Goal: Obtain resource: Download file/media

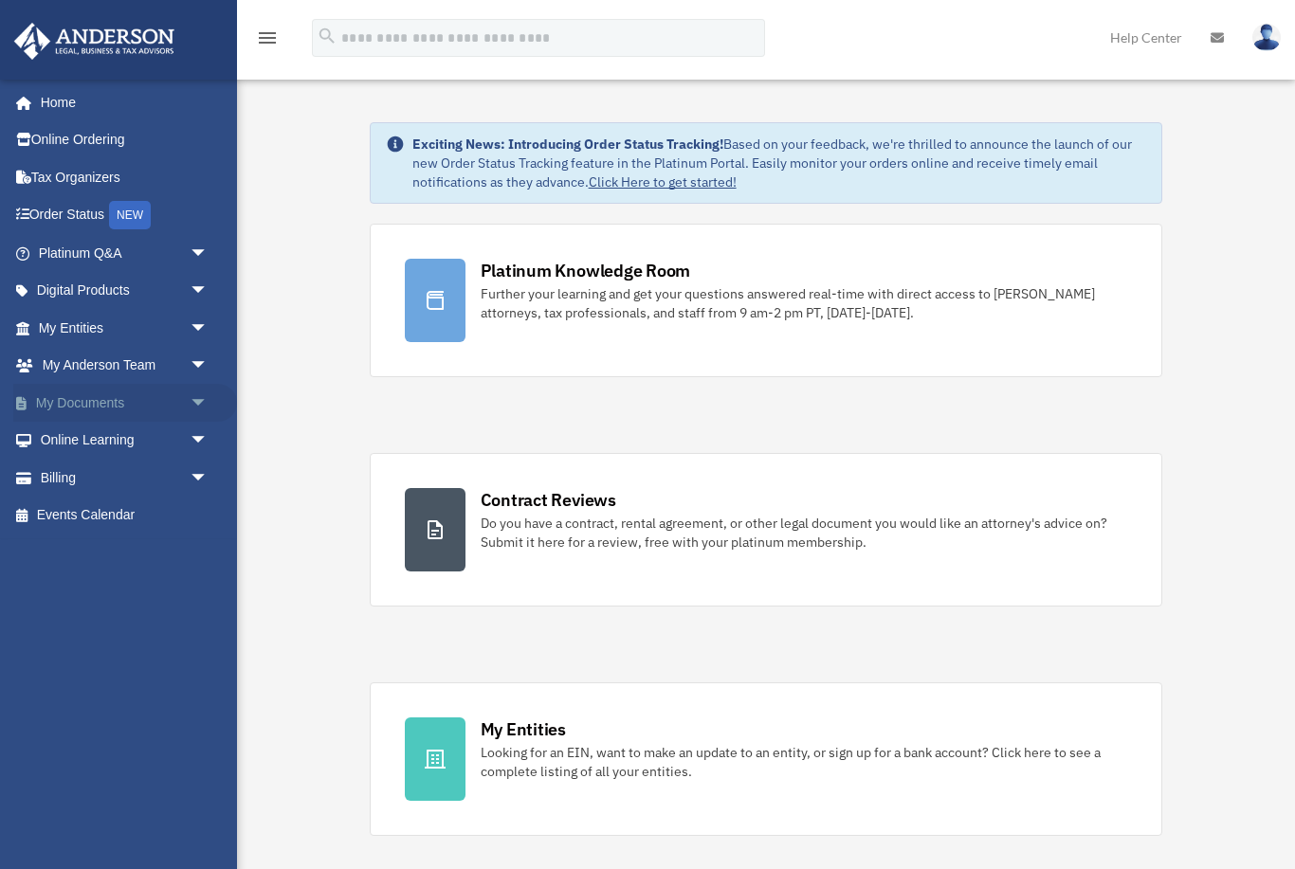
click at [195, 396] on span "arrow_drop_down" at bounding box center [209, 403] width 38 height 39
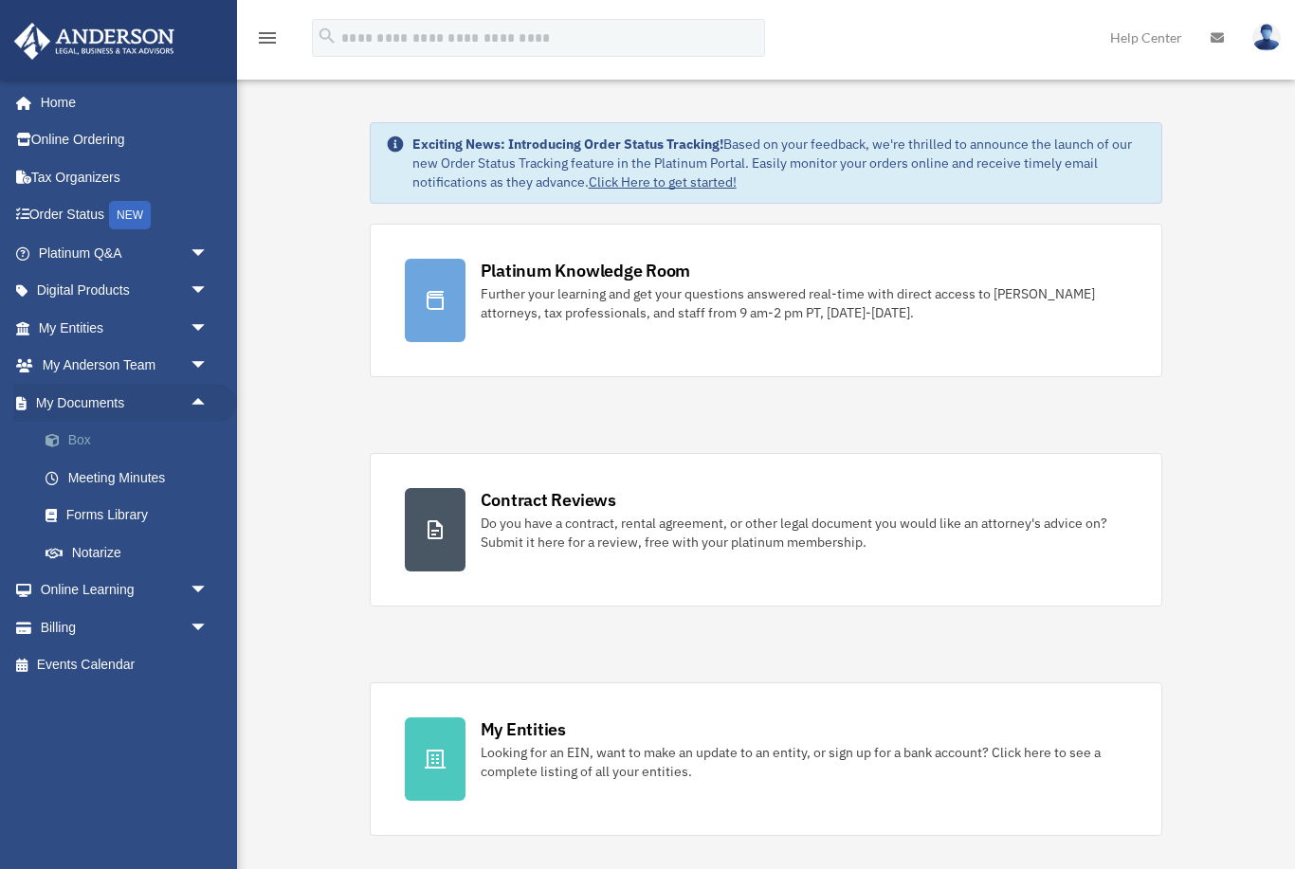
click at [121, 439] on link "Box" at bounding box center [132, 441] width 210 height 38
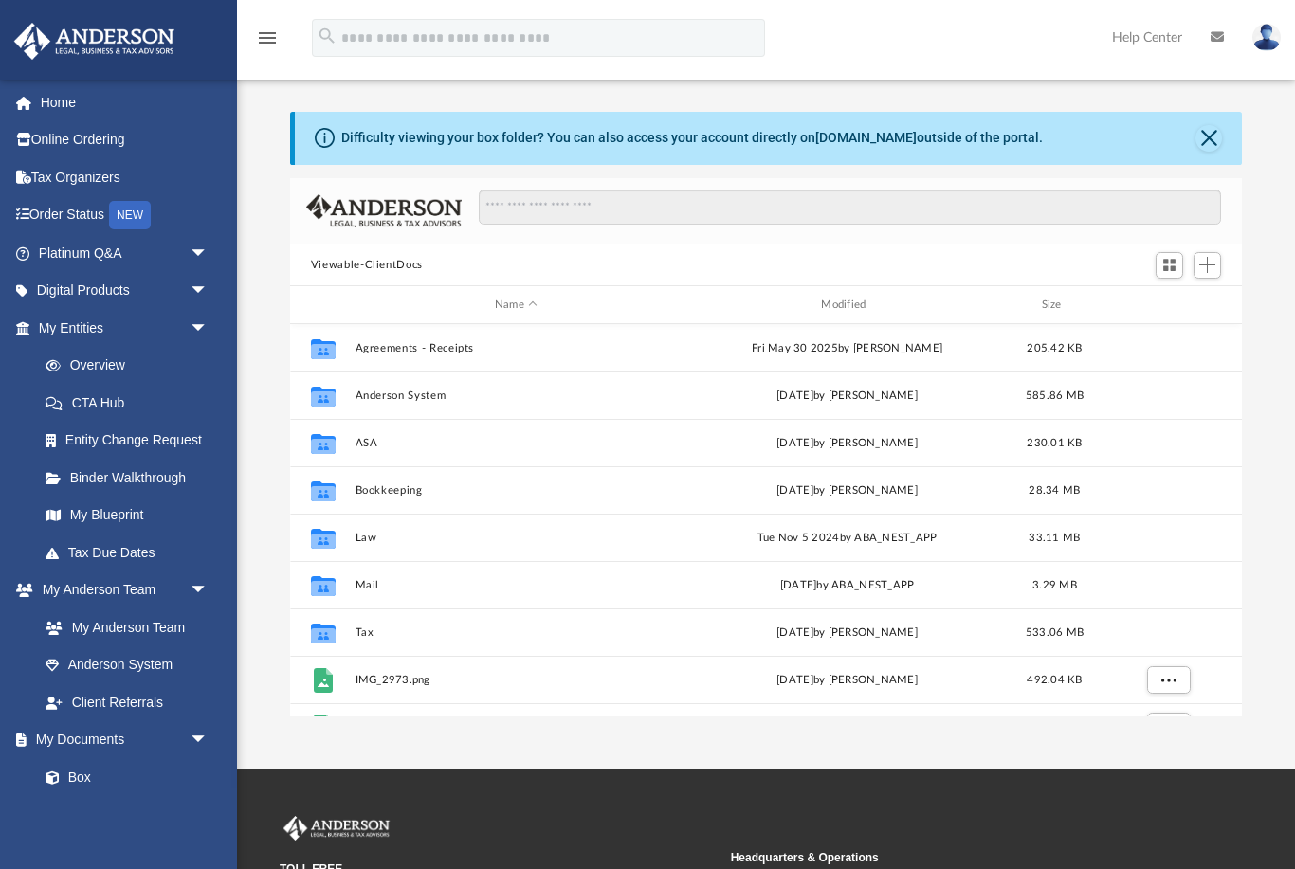
scroll to position [431, 952]
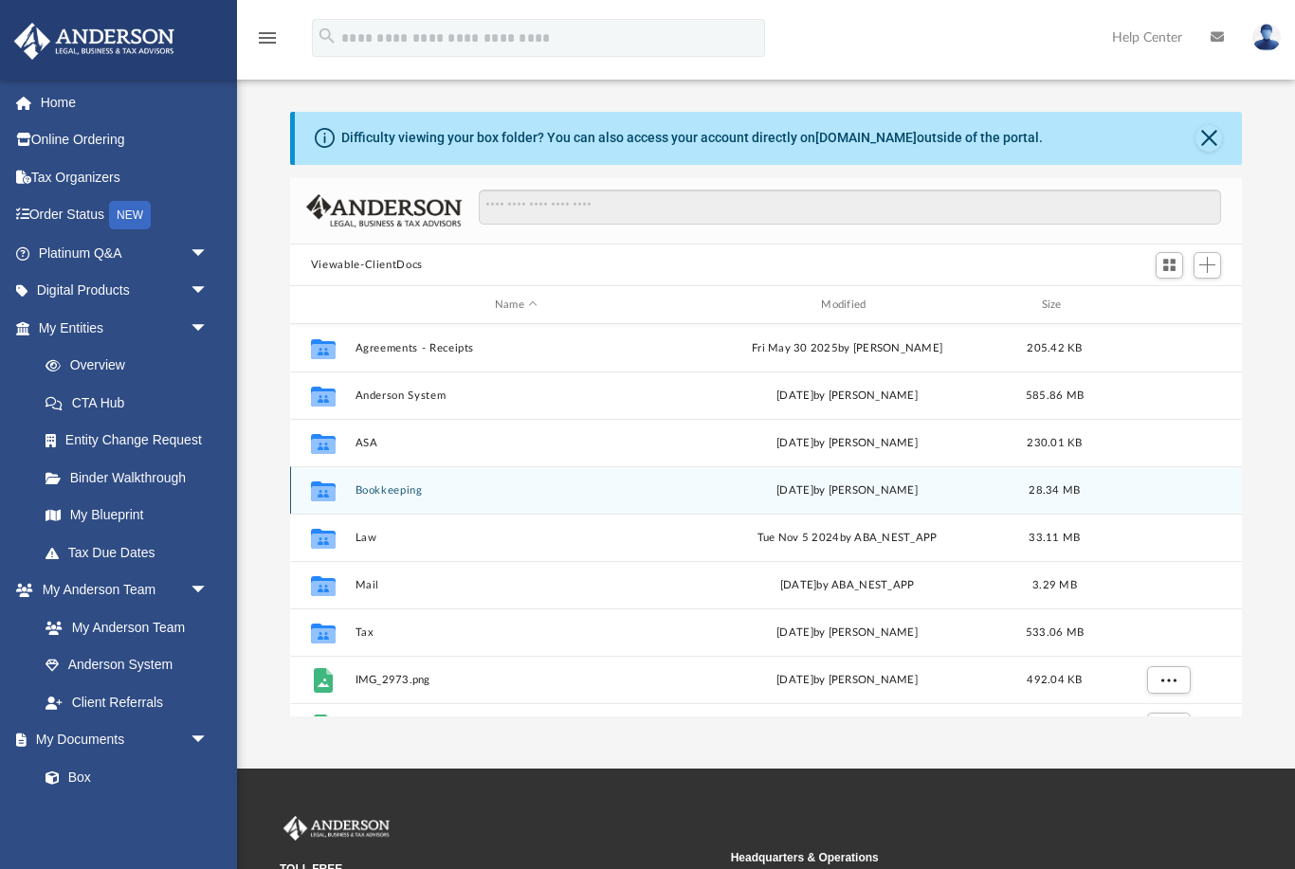
click at [383, 484] on button "Bookkeeping" at bounding box center [515, 490] width 322 height 12
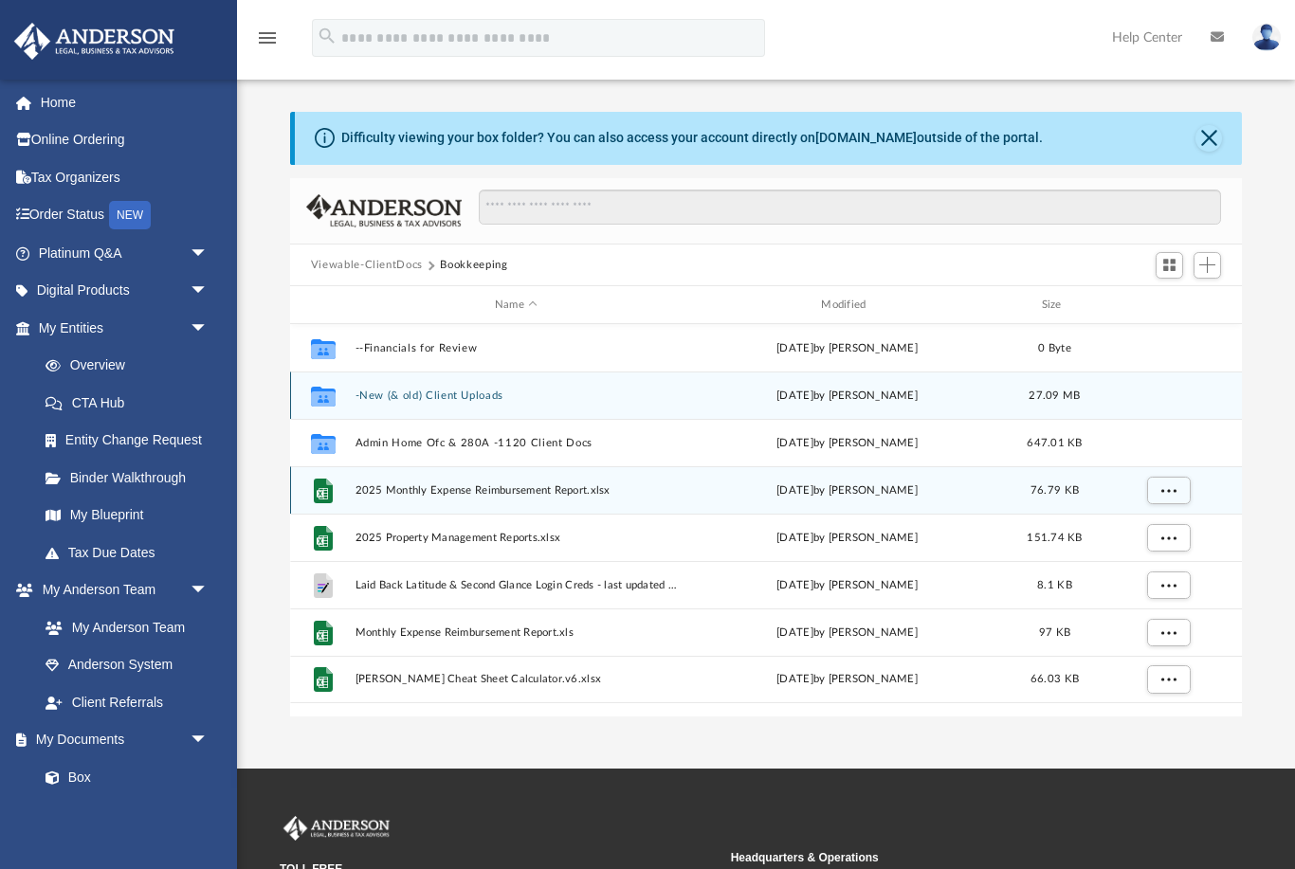
click at [380, 396] on button "-New (& old) Client Uploads" at bounding box center [515, 396] width 322 height 12
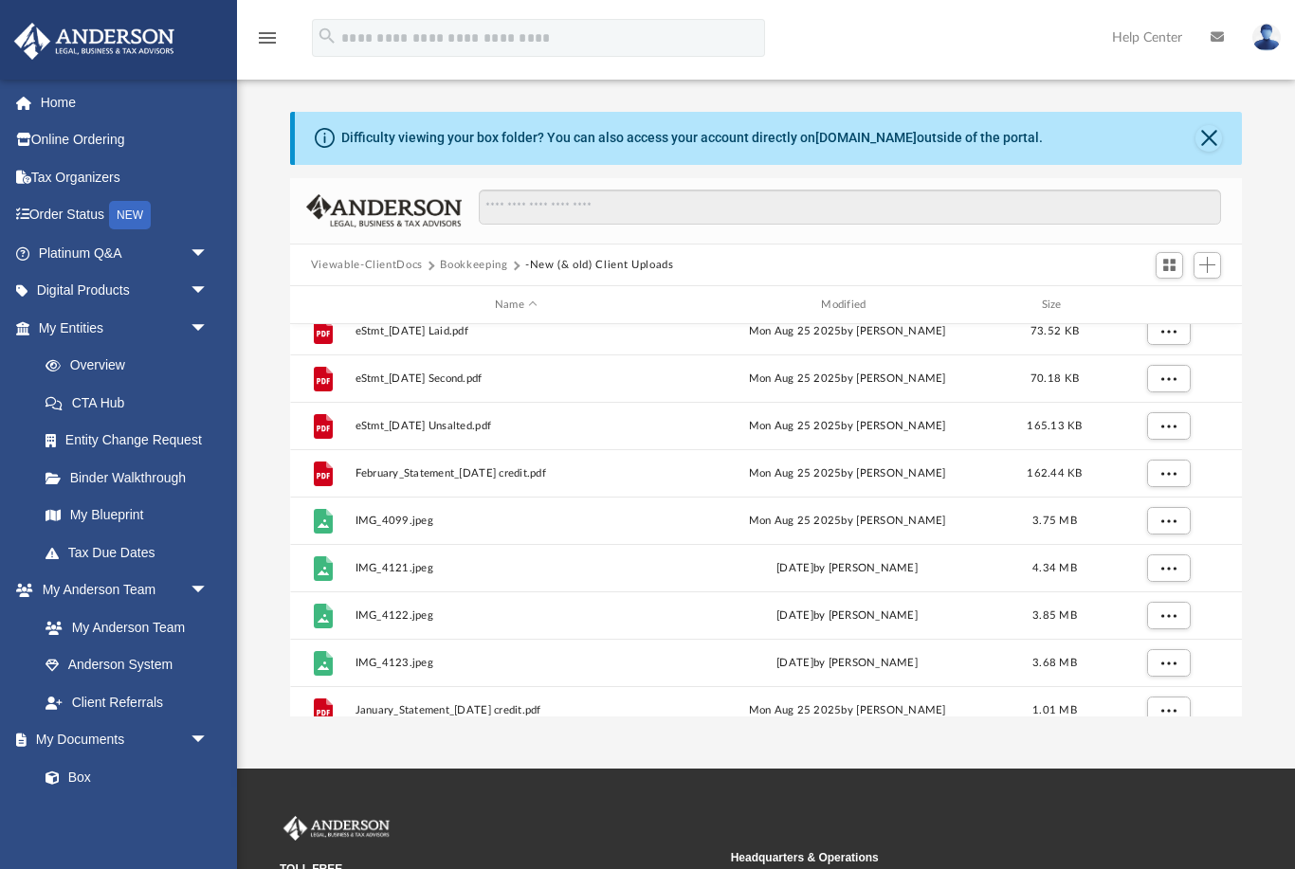
scroll to position [535, 0]
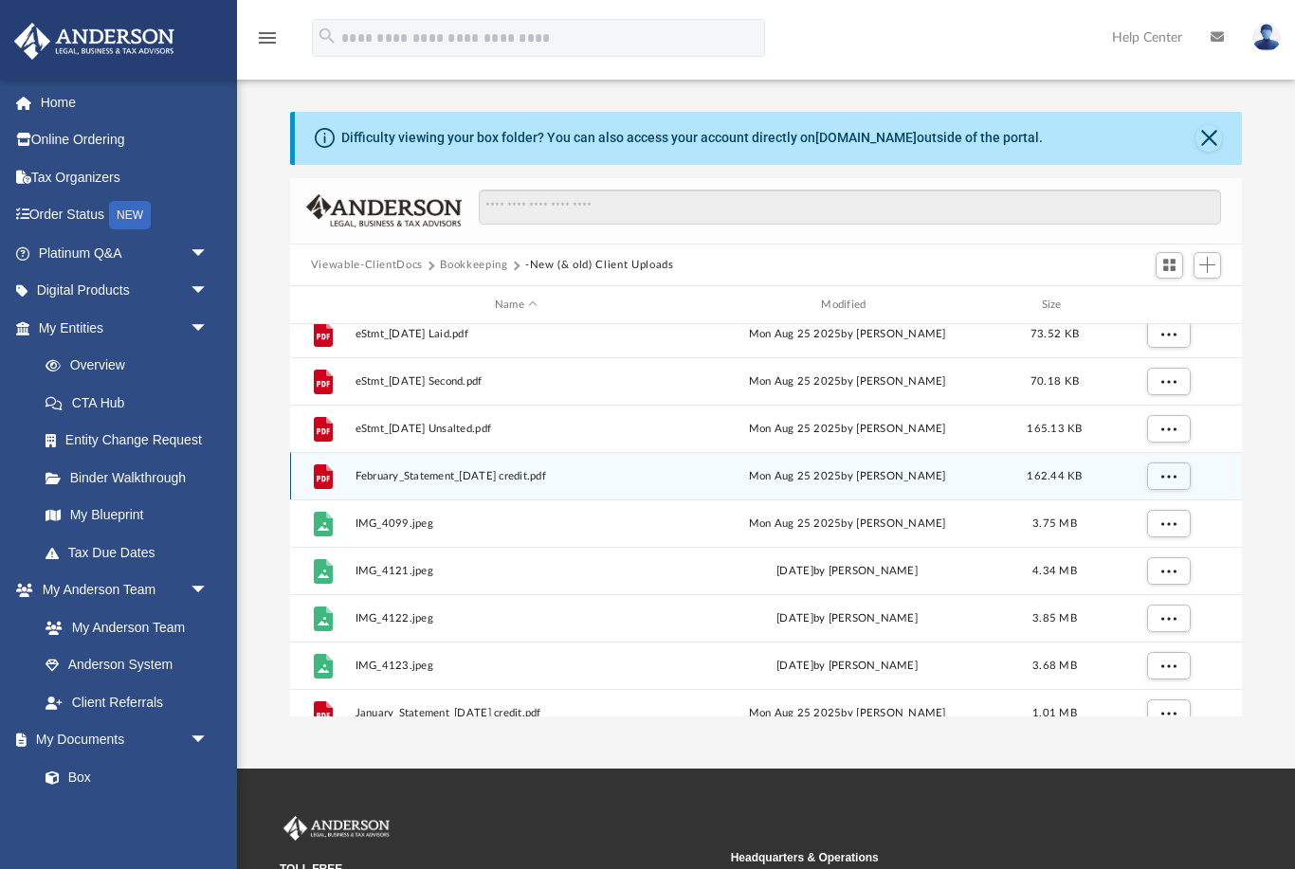
click at [505, 472] on span "February_Statement_2025-02-07 credit.pdf" at bounding box center [515, 476] width 322 height 12
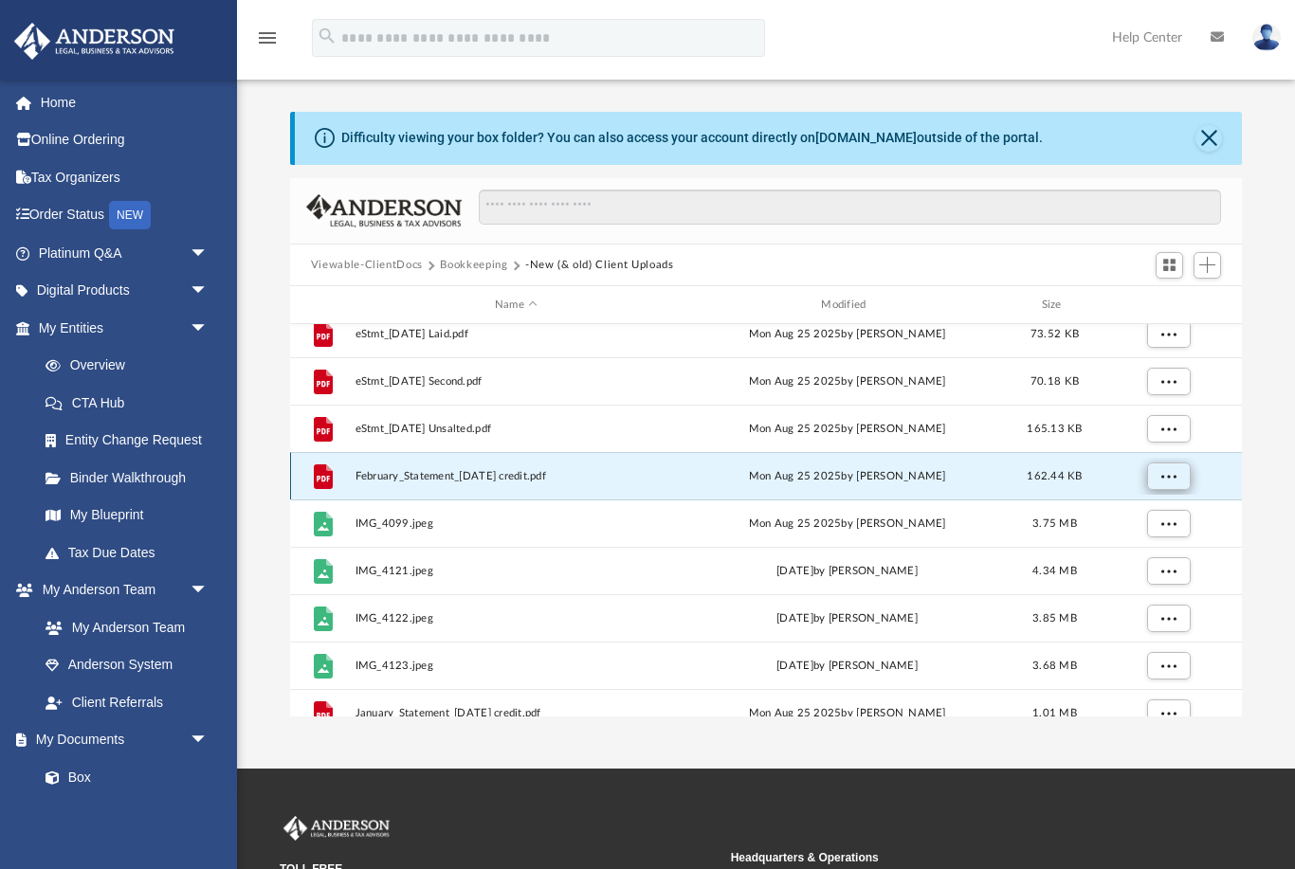
click at [1188, 472] on button "More options" at bounding box center [1168, 477] width 44 height 28
click at [1136, 508] on li "Preview" at bounding box center [1150, 514] width 55 height 20
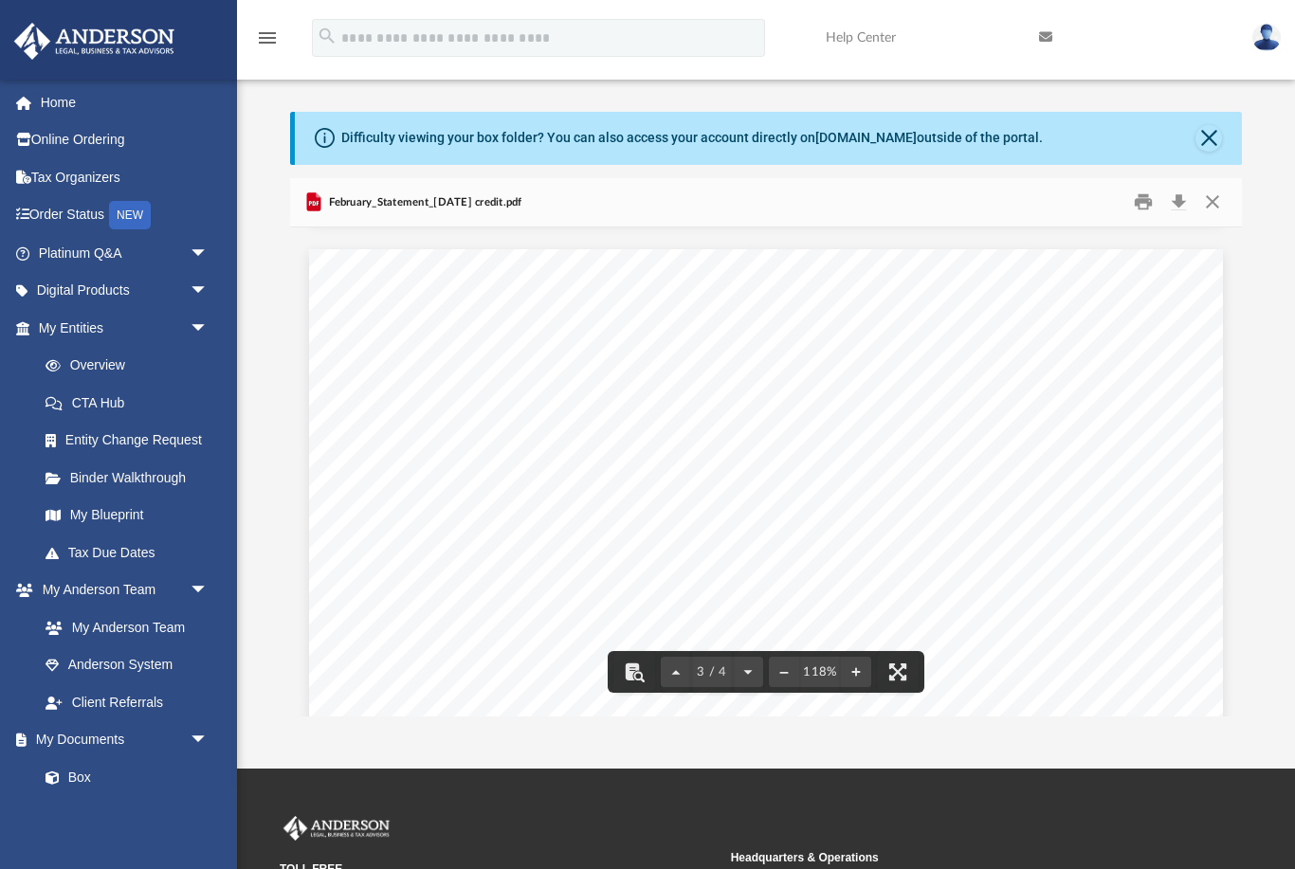
scroll to position [2412, 0]
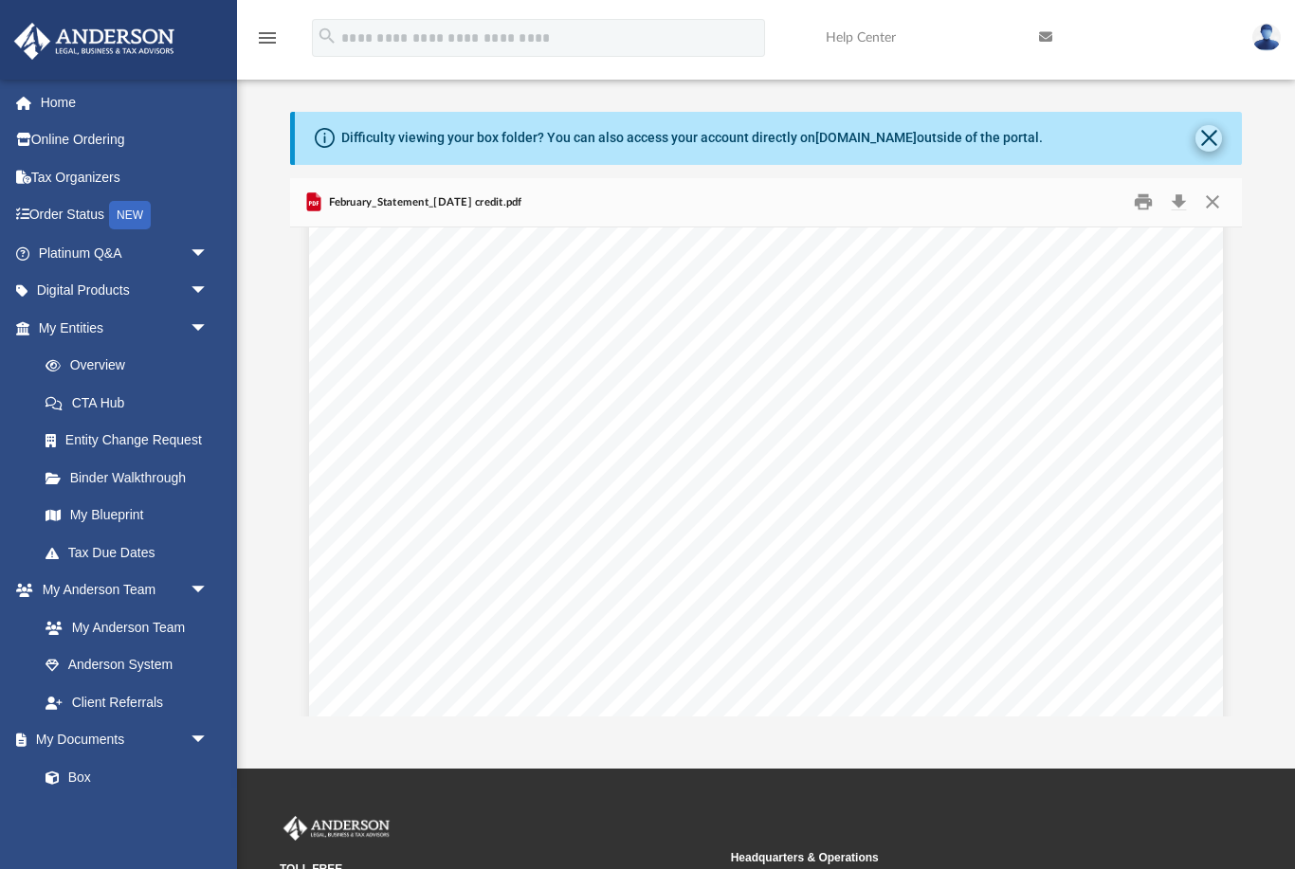
click at [1210, 139] on button "Close" at bounding box center [1208, 138] width 27 height 27
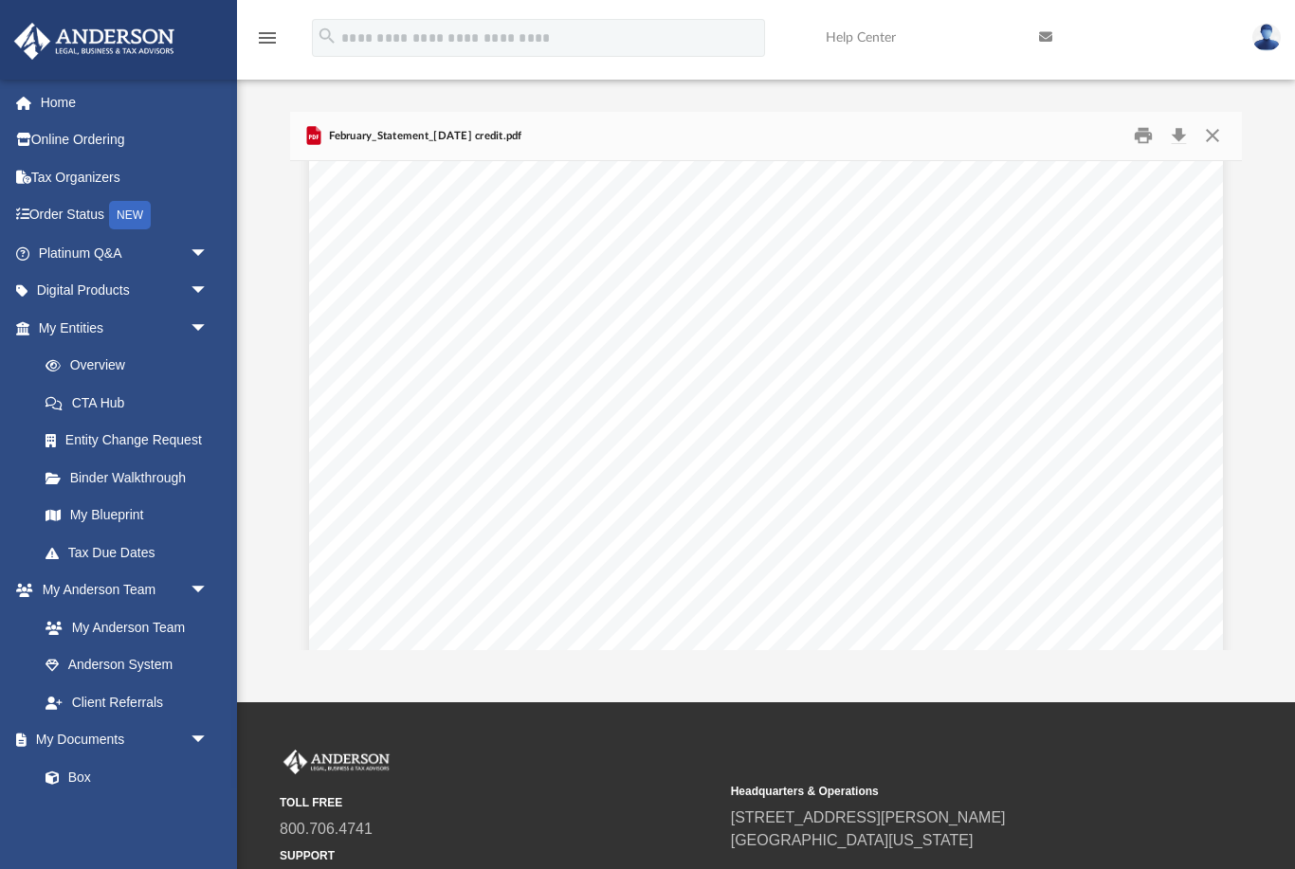
scroll to position [1746, 0]
click at [1208, 132] on button "Close" at bounding box center [1212, 135] width 34 height 29
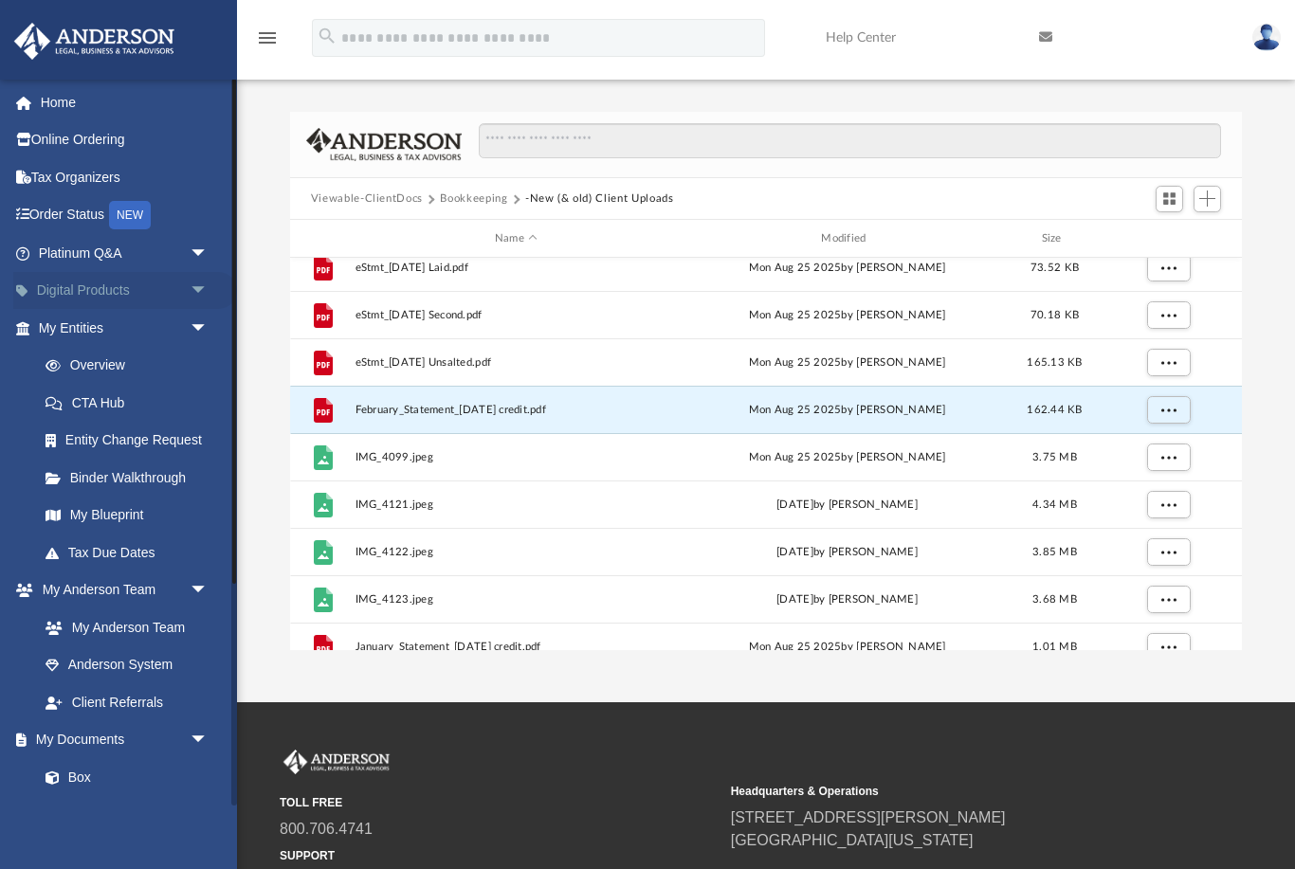
click at [196, 298] on span "arrow_drop_down" at bounding box center [209, 291] width 38 height 39
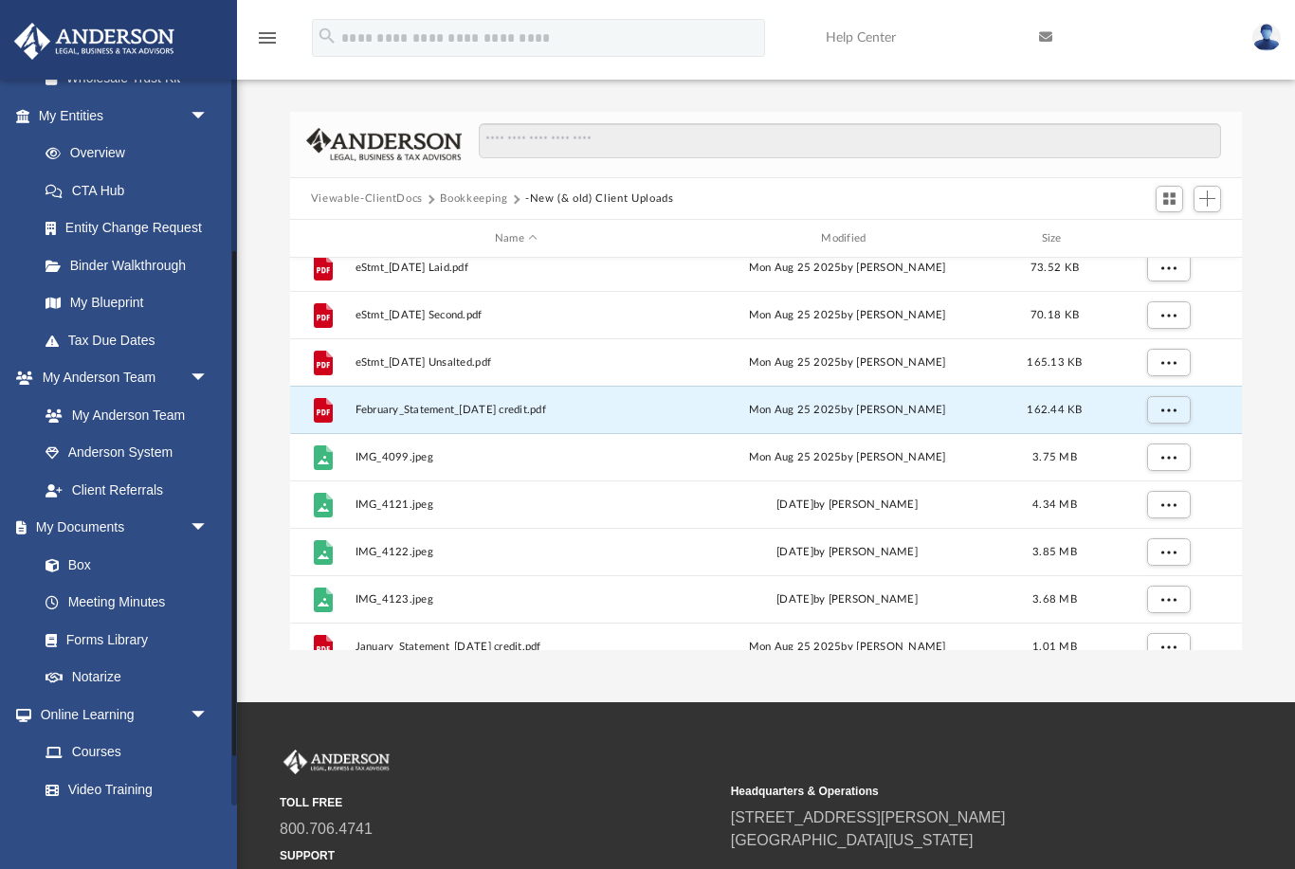
scroll to position [360, 0]
click at [82, 631] on link "Forms Library" at bounding box center [132, 642] width 210 height 38
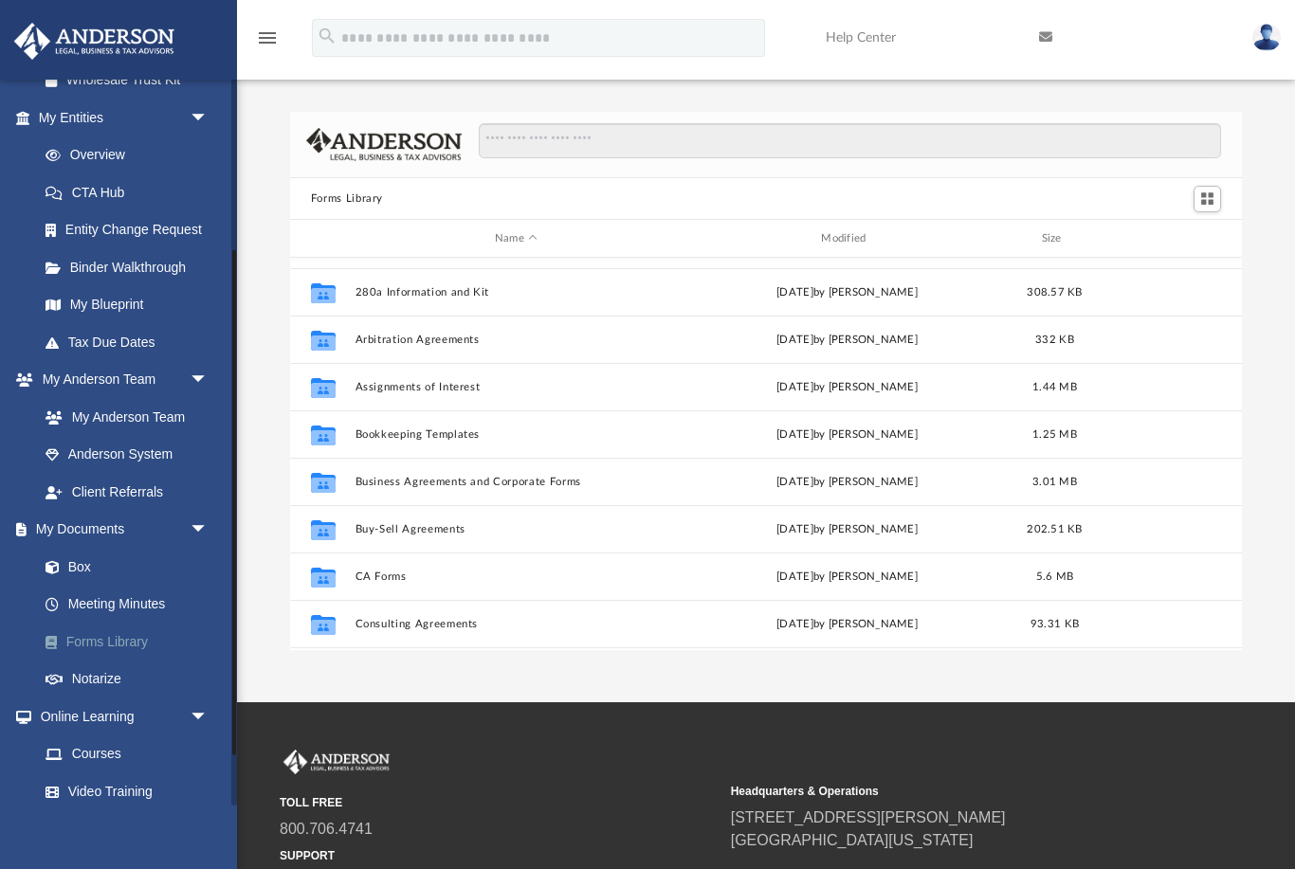
scroll to position [36, 0]
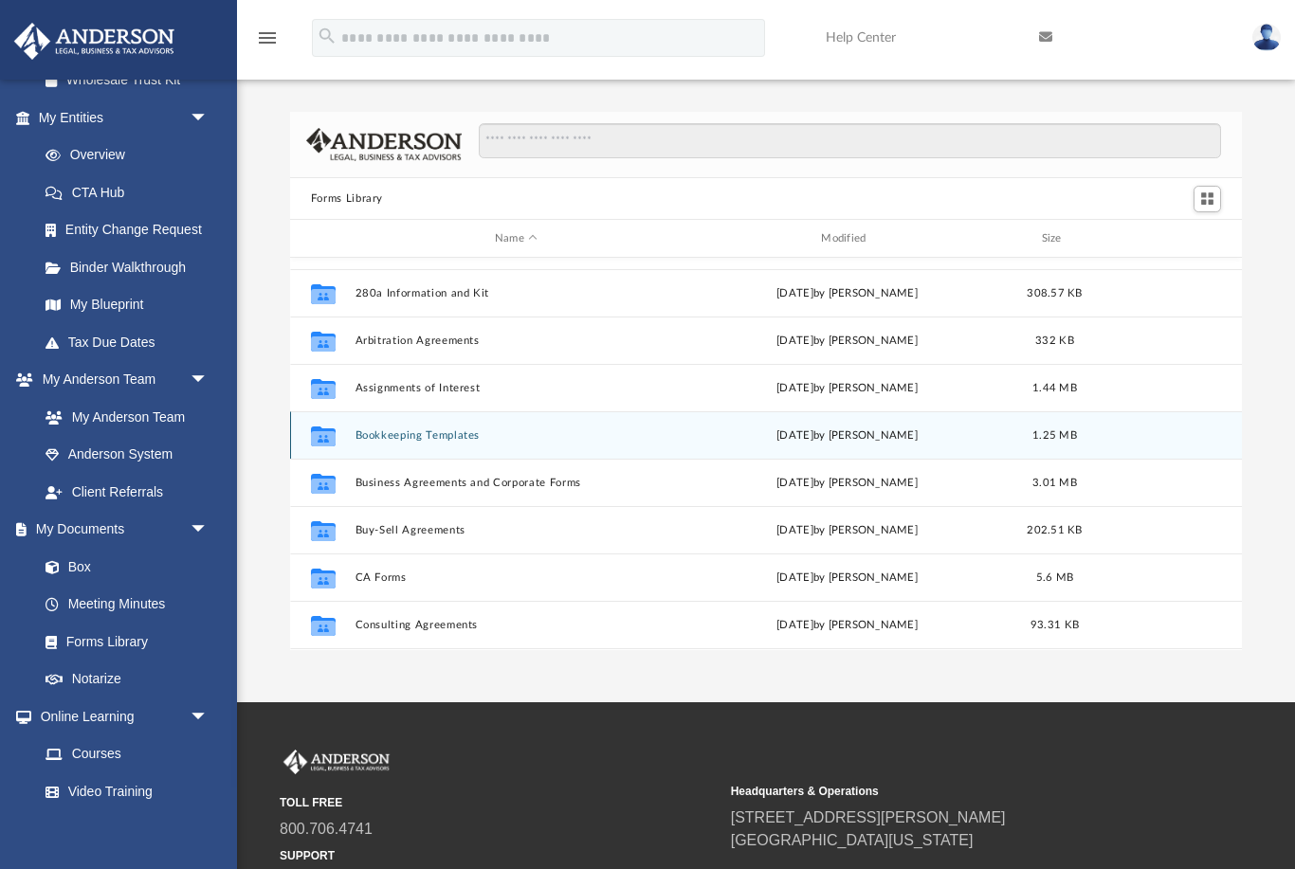
click at [459, 432] on button "Bookkeeping Templates" at bounding box center [515, 435] width 322 height 12
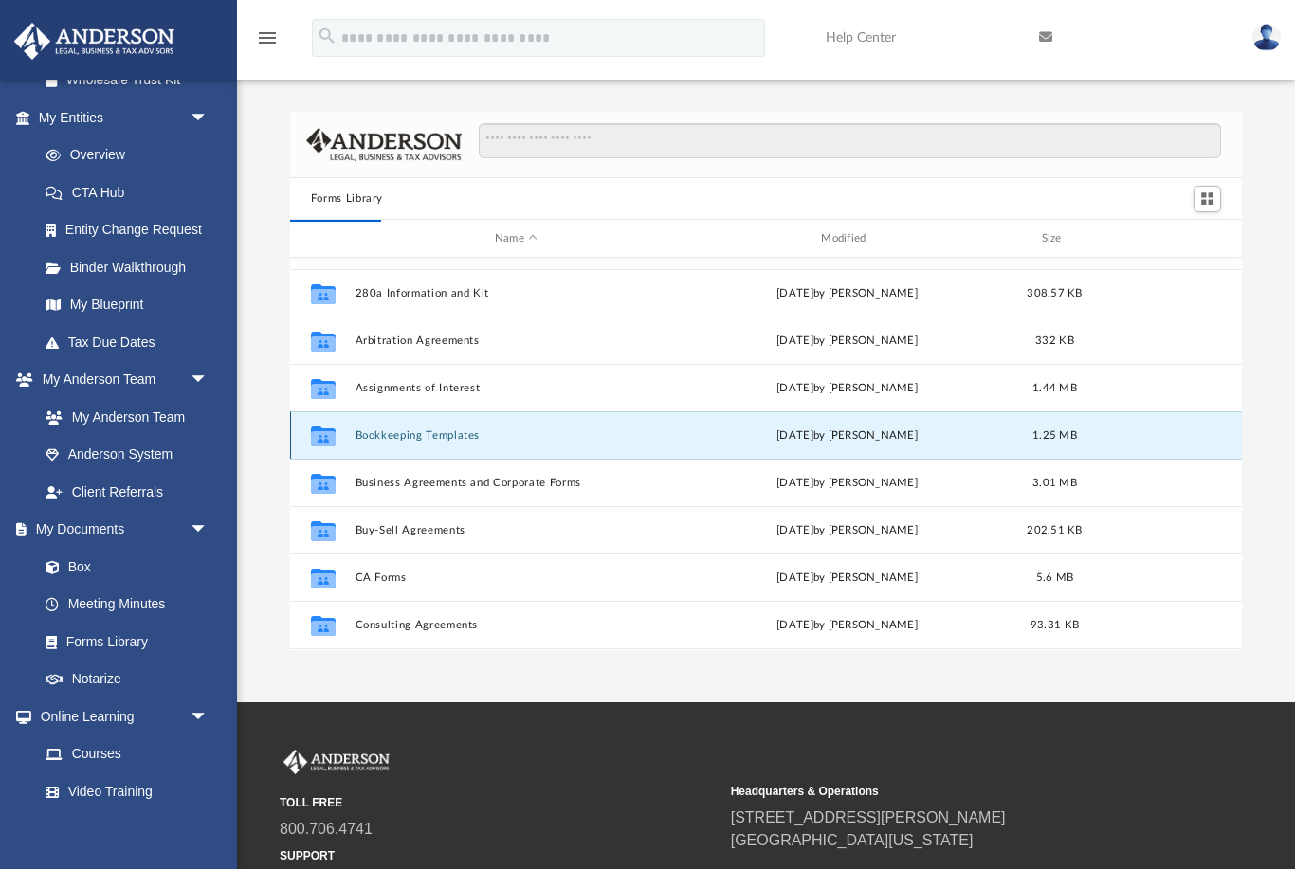
click at [390, 435] on button "Bookkeeping Templates" at bounding box center [515, 435] width 322 height 12
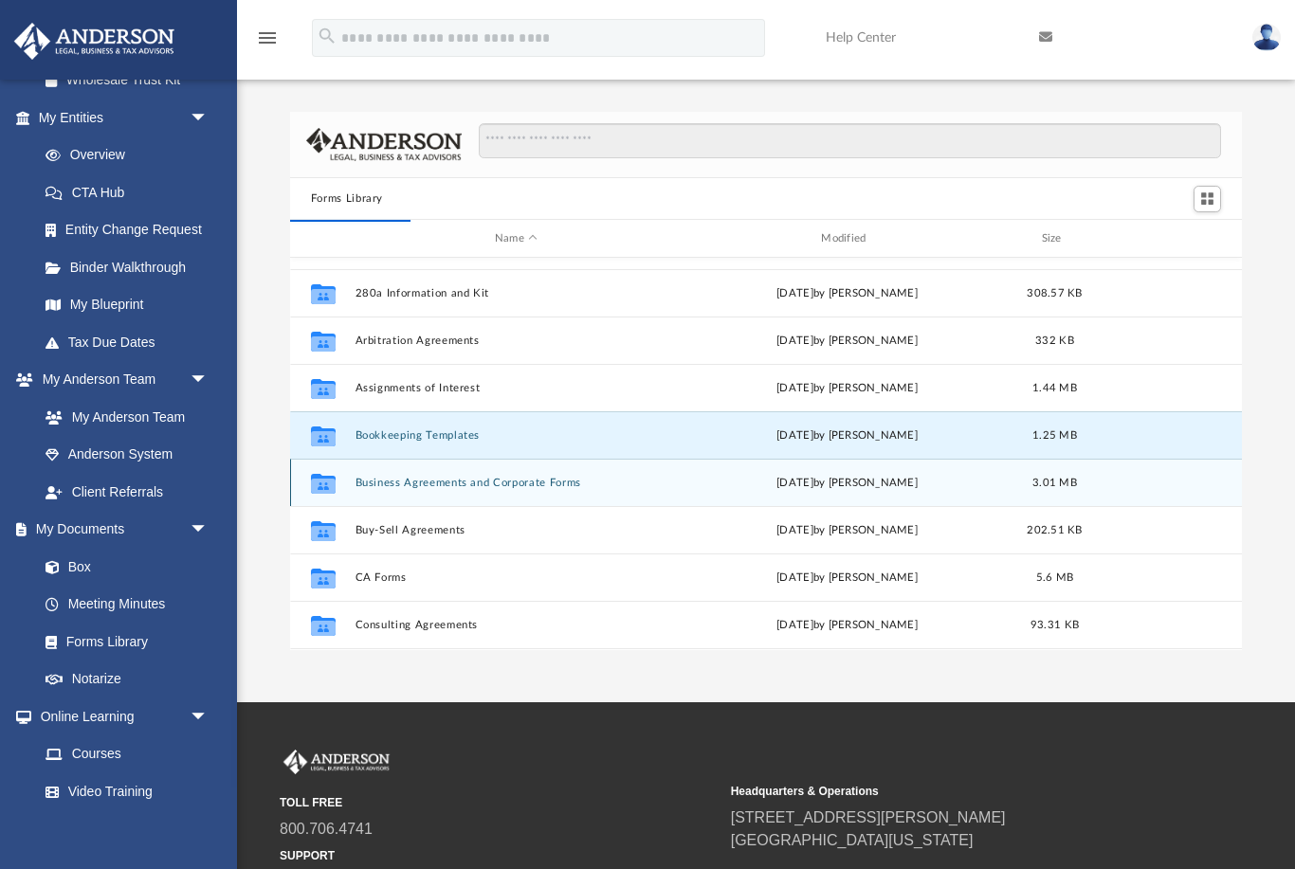
click at [829, 459] on div "Collaborated Folder Business Agreements and Corporate Forms Thu Jul 13 2023 by …" at bounding box center [766, 482] width 952 height 47
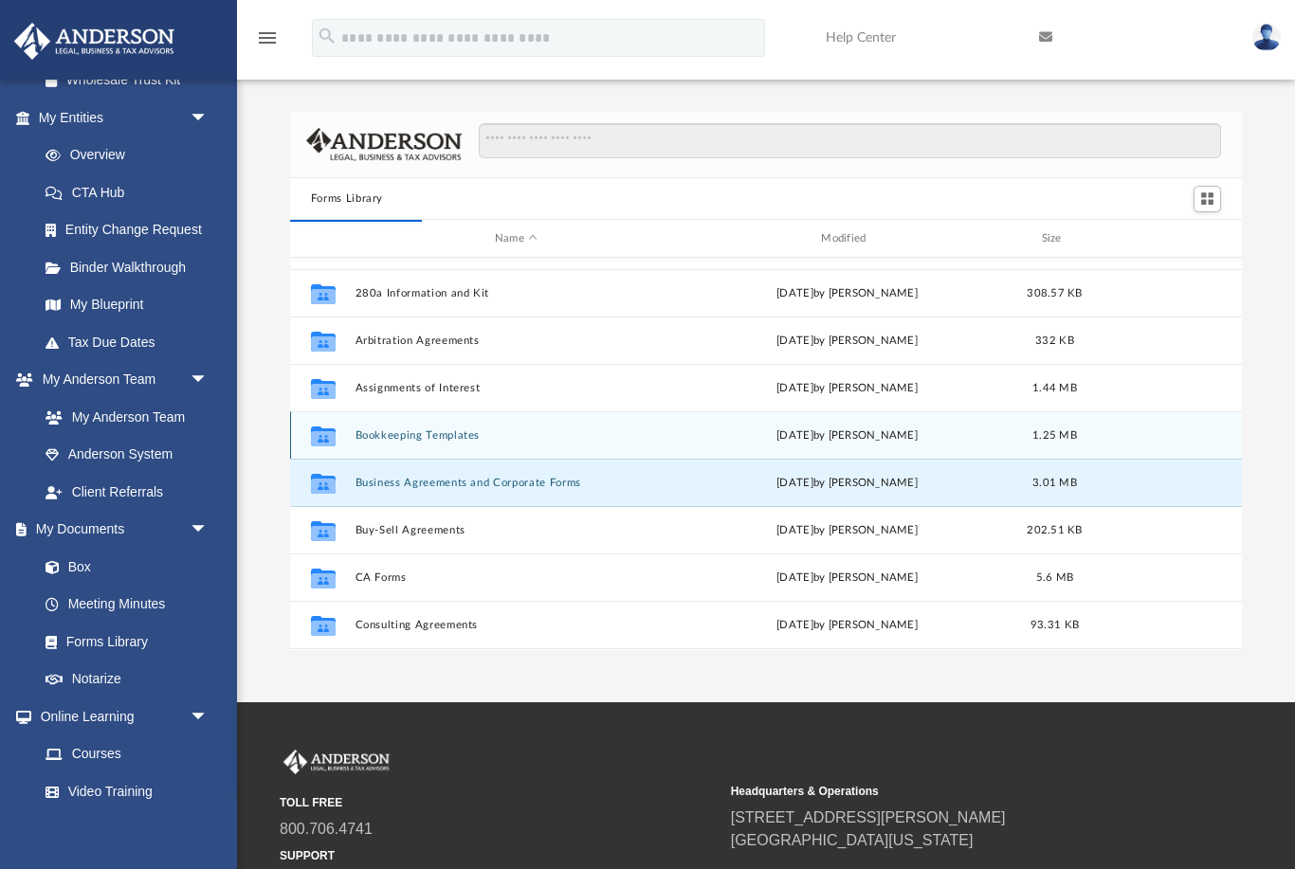
click at [511, 431] on button "Bookkeeping Templates" at bounding box center [515, 435] width 322 height 12
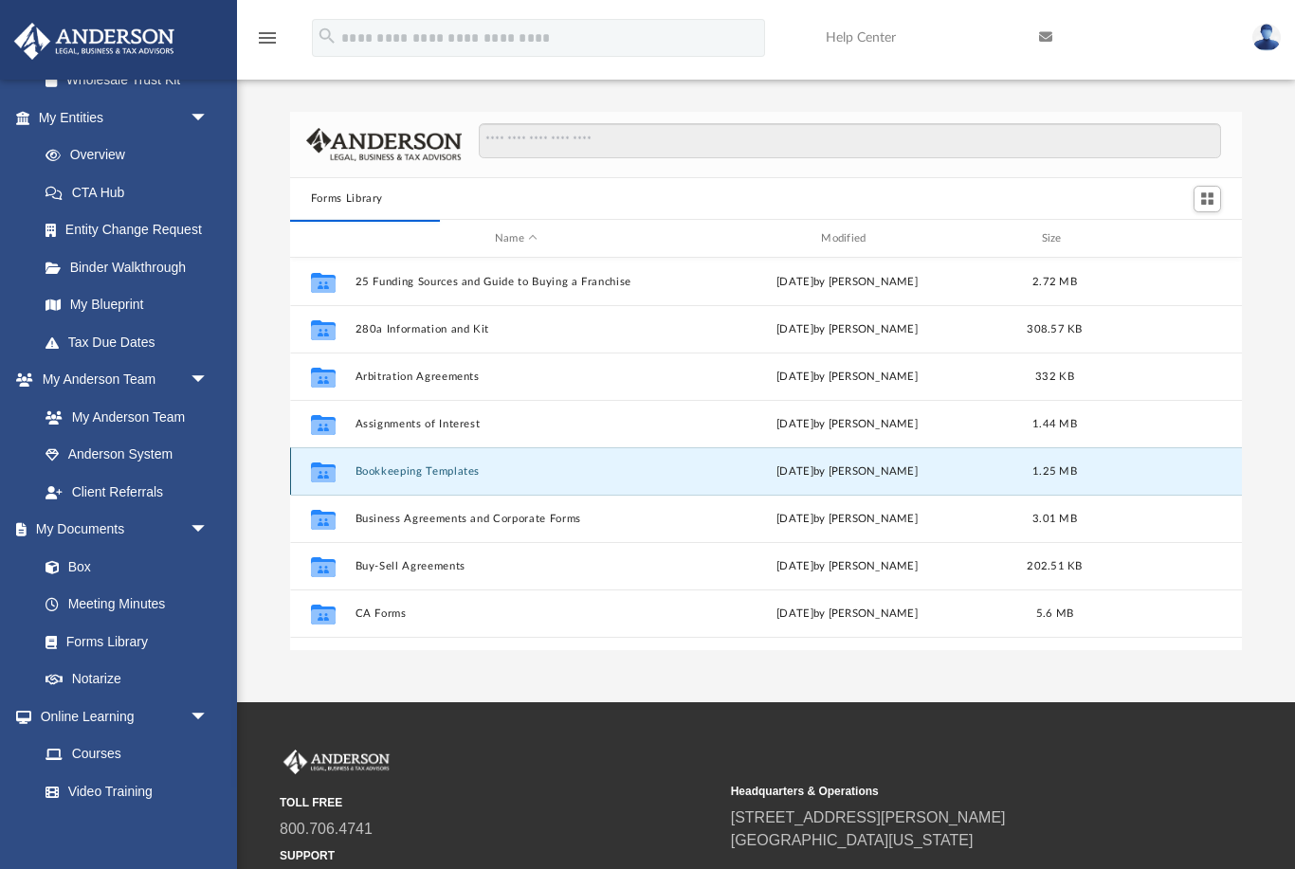
scroll to position [0, 0]
click at [410, 472] on button "Bookkeeping Templates" at bounding box center [515, 471] width 322 height 12
click at [326, 474] on icon "grid" at bounding box center [323, 473] width 25 height 20
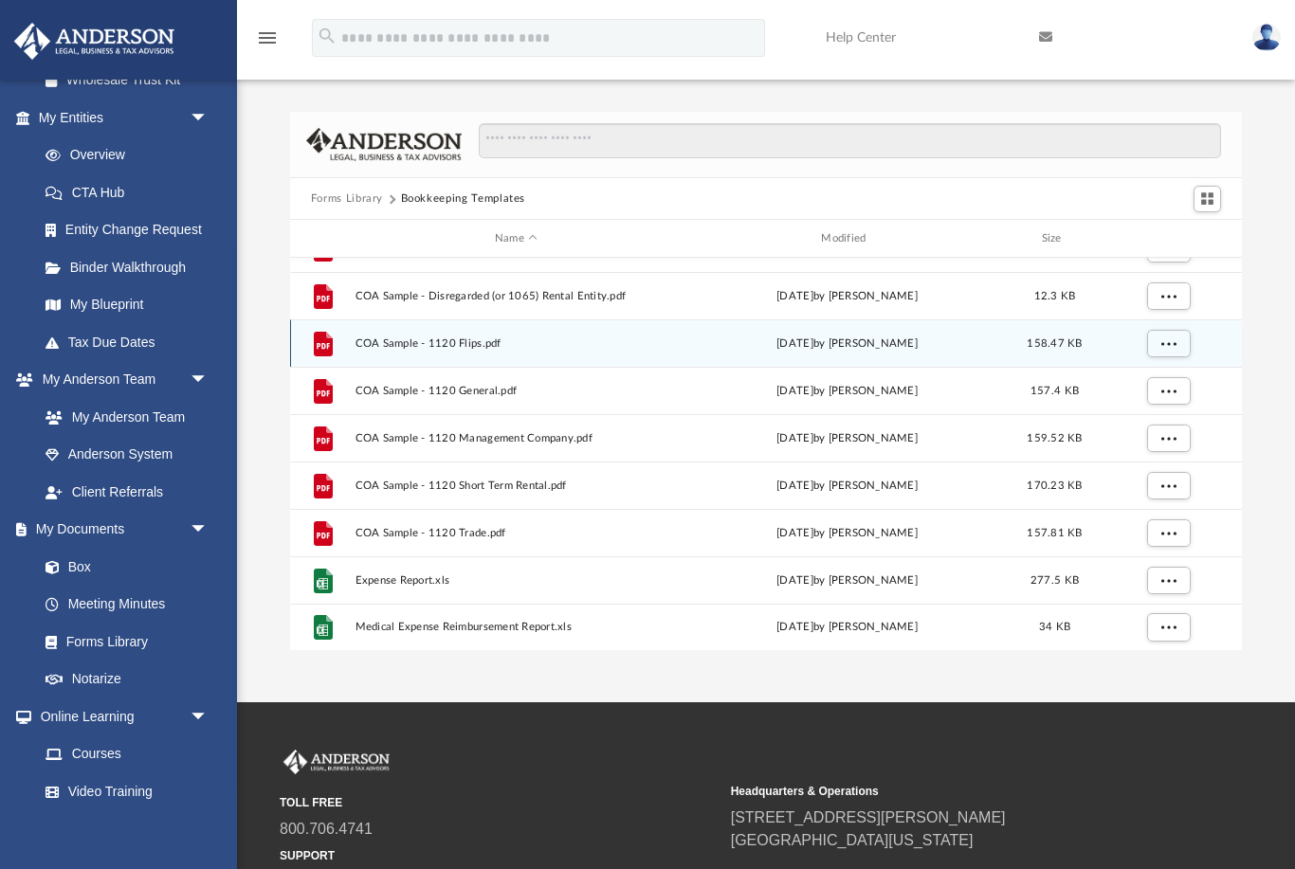
scroll to position [128, 0]
click at [137, 635] on link "Forms Library" at bounding box center [132, 642] width 210 height 38
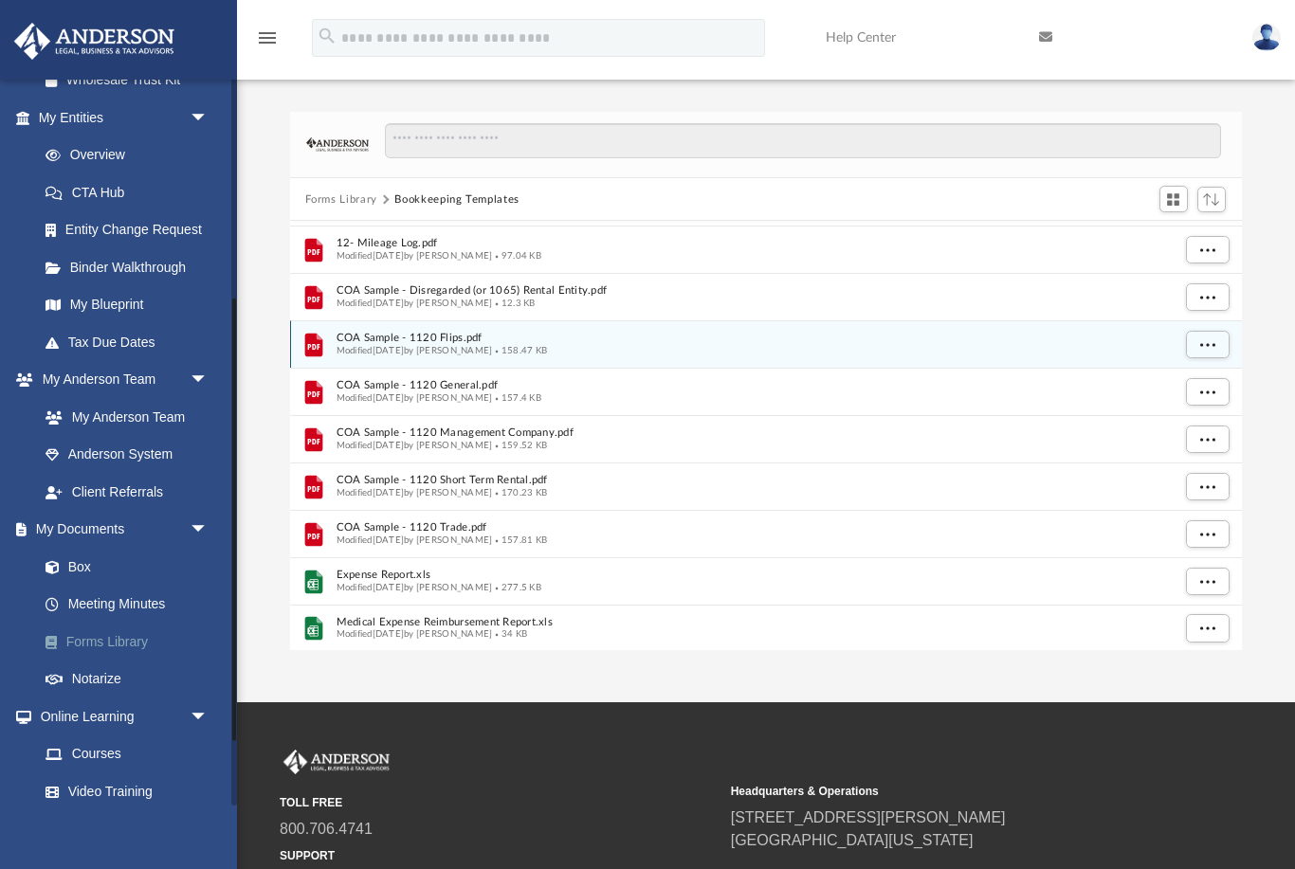
scroll to position [0, 0]
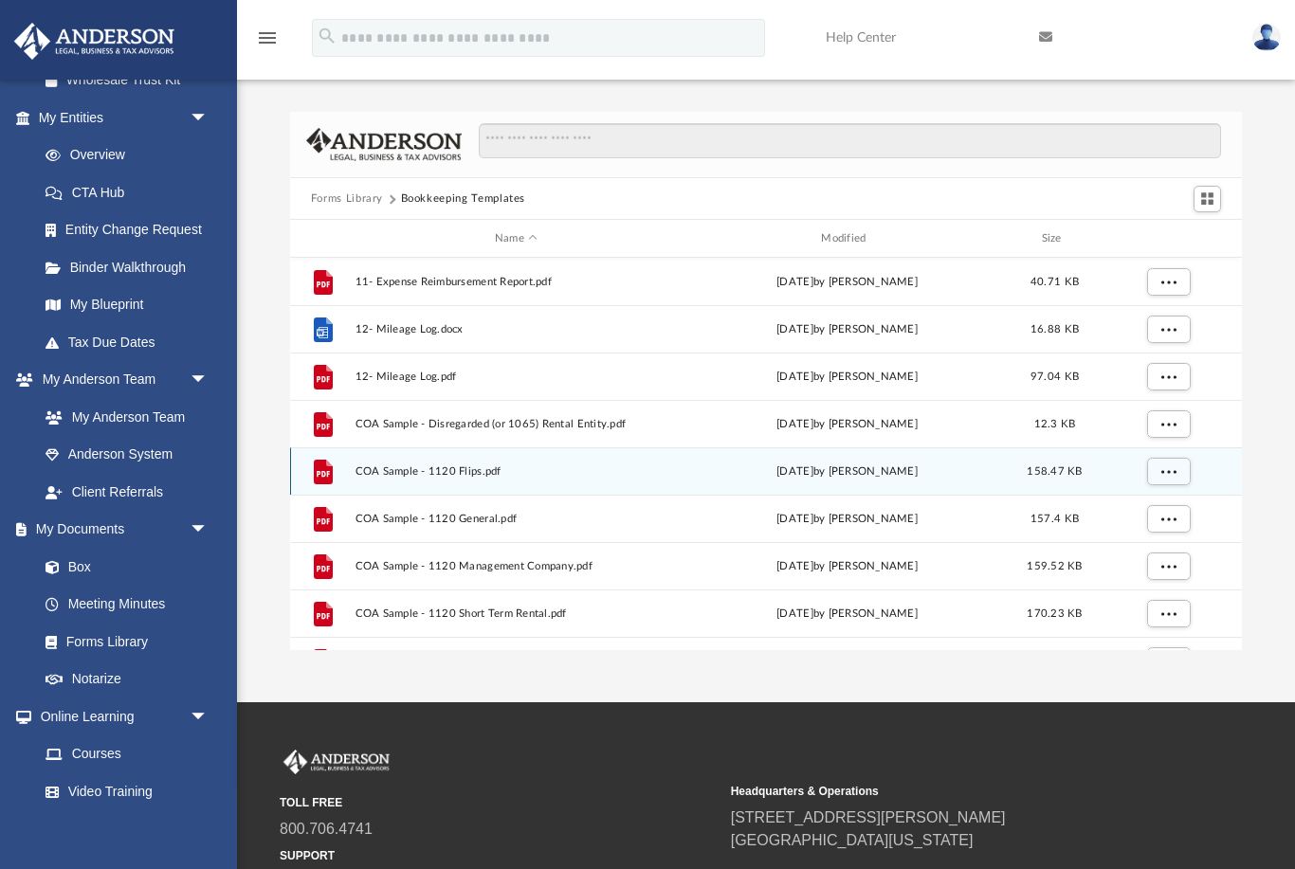
click at [350, 204] on button "Forms Library" at bounding box center [347, 198] width 72 height 17
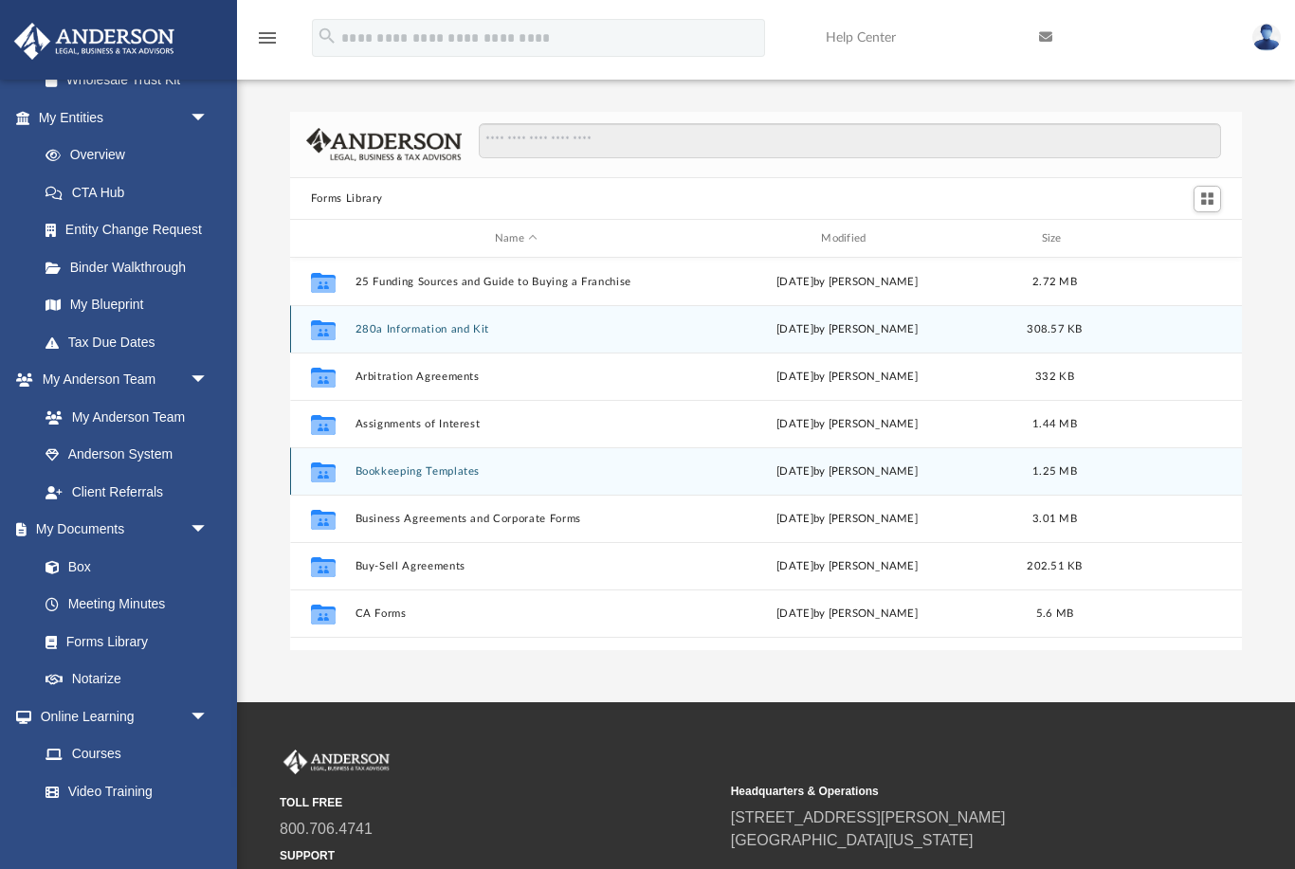
click at [570, 334] on button "280a Information and Kit" at bounding box center [515, 329] width 322 height 12
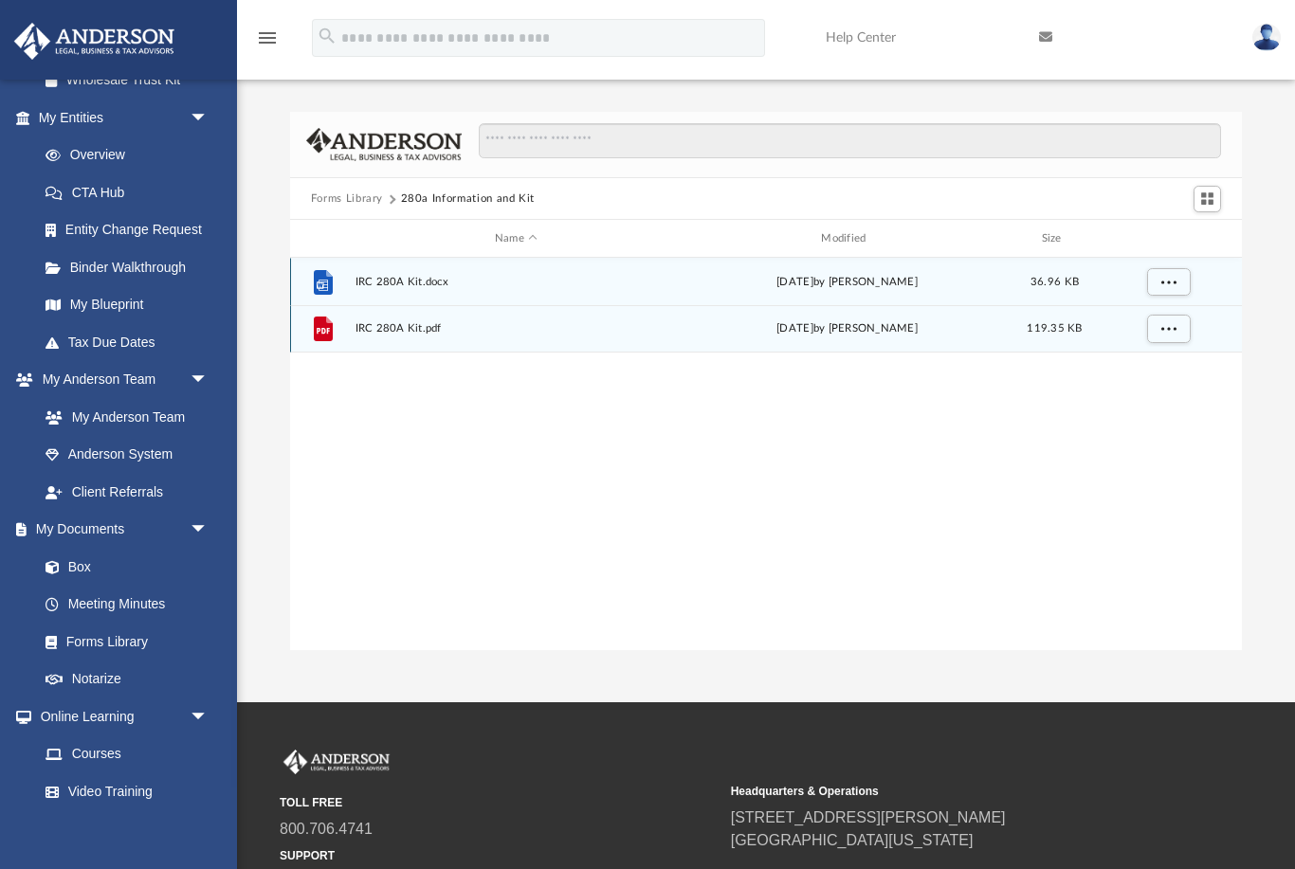
click at [610, 286] on span "IRC 280A Kit.docx" at bounding box center [515, 282] width 322 height 12
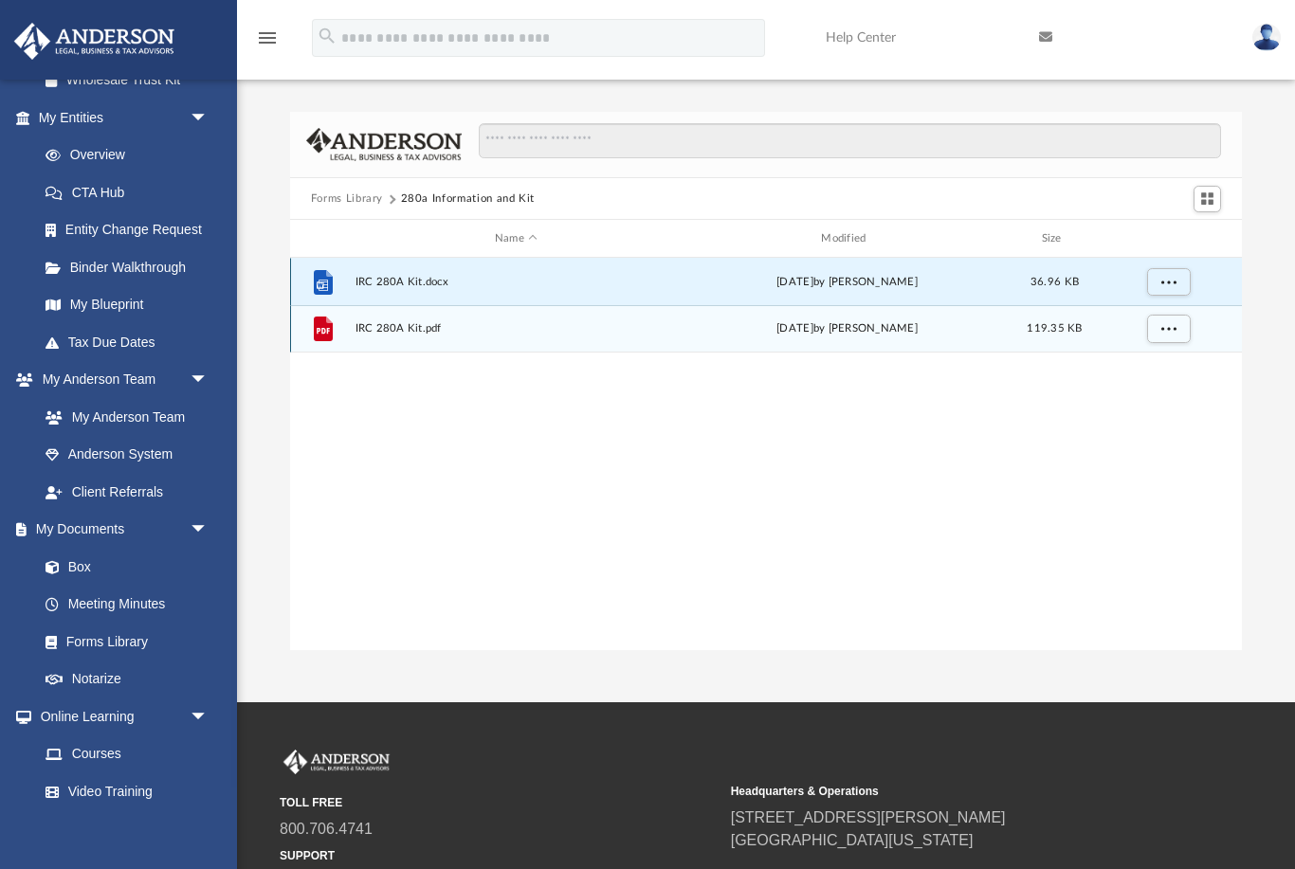
click at [402, 261] on div "File IRC 280A Kit.docx Wed Nov 13 2024 by Mary Acree 36.96 KB" at bounding box center [766, 281] width 952 height 47
click at [408, 276] on span "IRC 280A Kit.docx" at bounding box center [515, 282] width 322 height 12
click at [372, 281] on span "IRC 280A Kit.docx" at bounding box center [515, 282] width 322 height 12
click at [363, 318] on div "File IRC 280A Kit.pdf Wed Nov 13 2024 by Mary Acree 119.35 KB" at bounding box center [766, 328] width 952 height 47
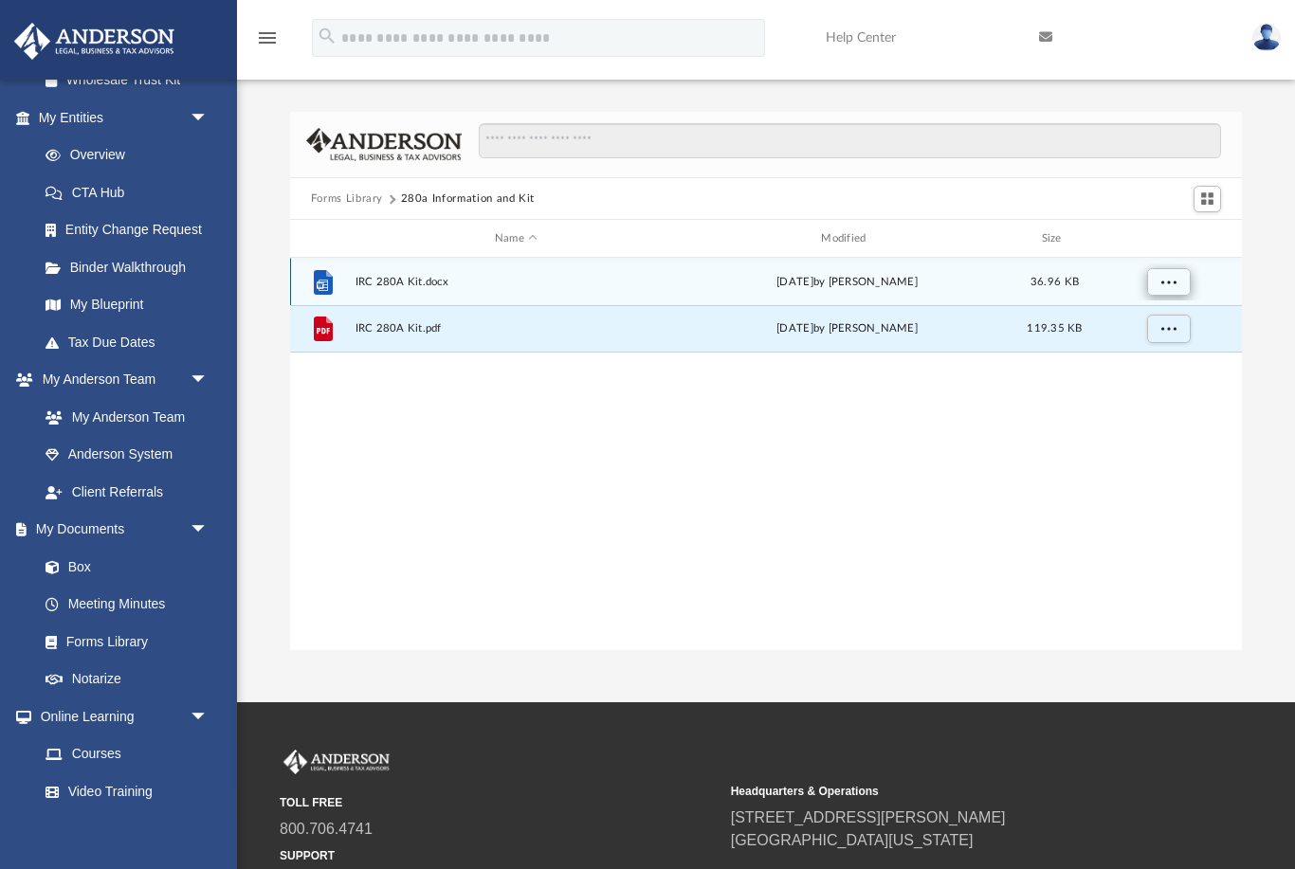
click at [1169, 283] on span "More options" at bounding box center [1167, 282] width 15 height 10
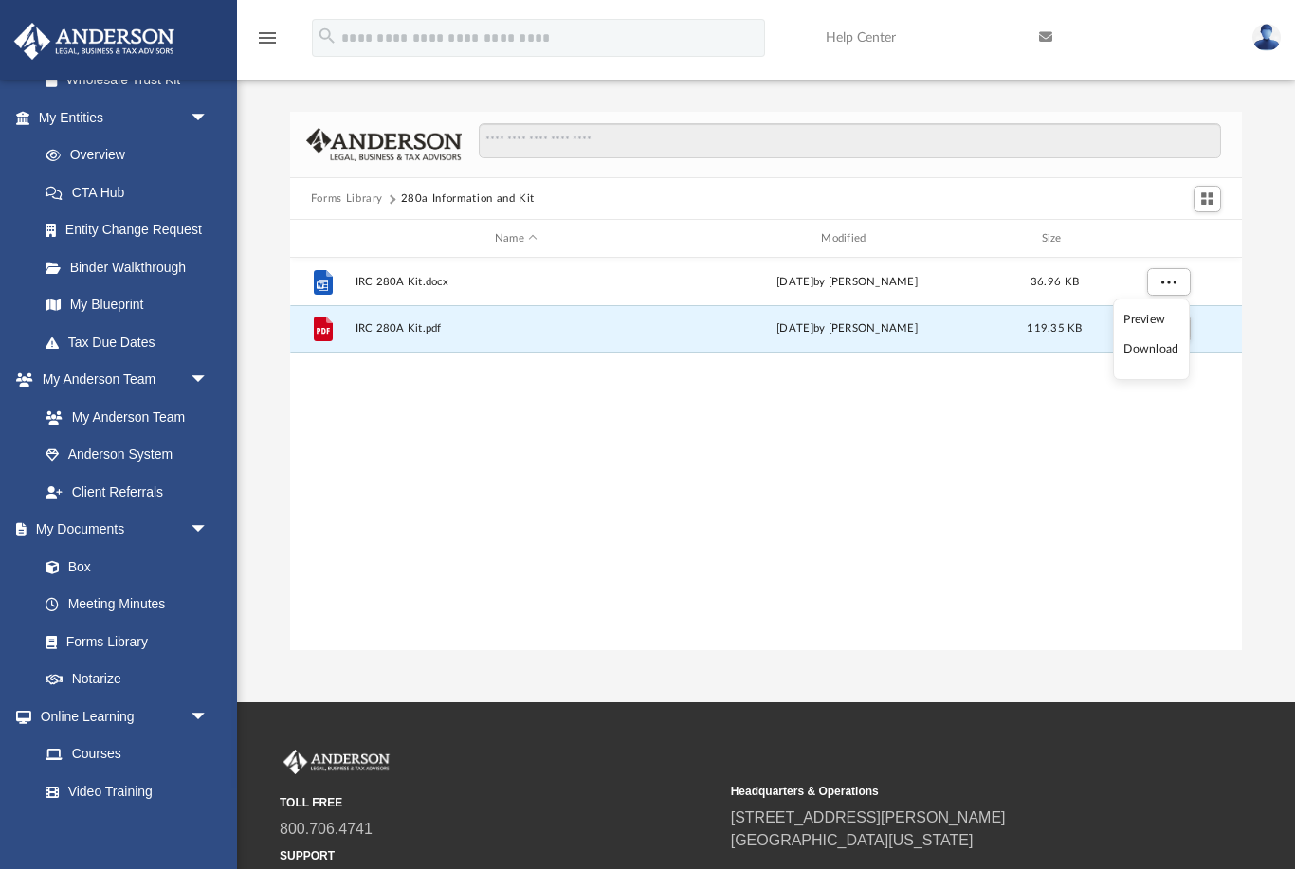
click at [1160, 323] on li "Preview" at bounding box center [1150, 320] width 55 height 20
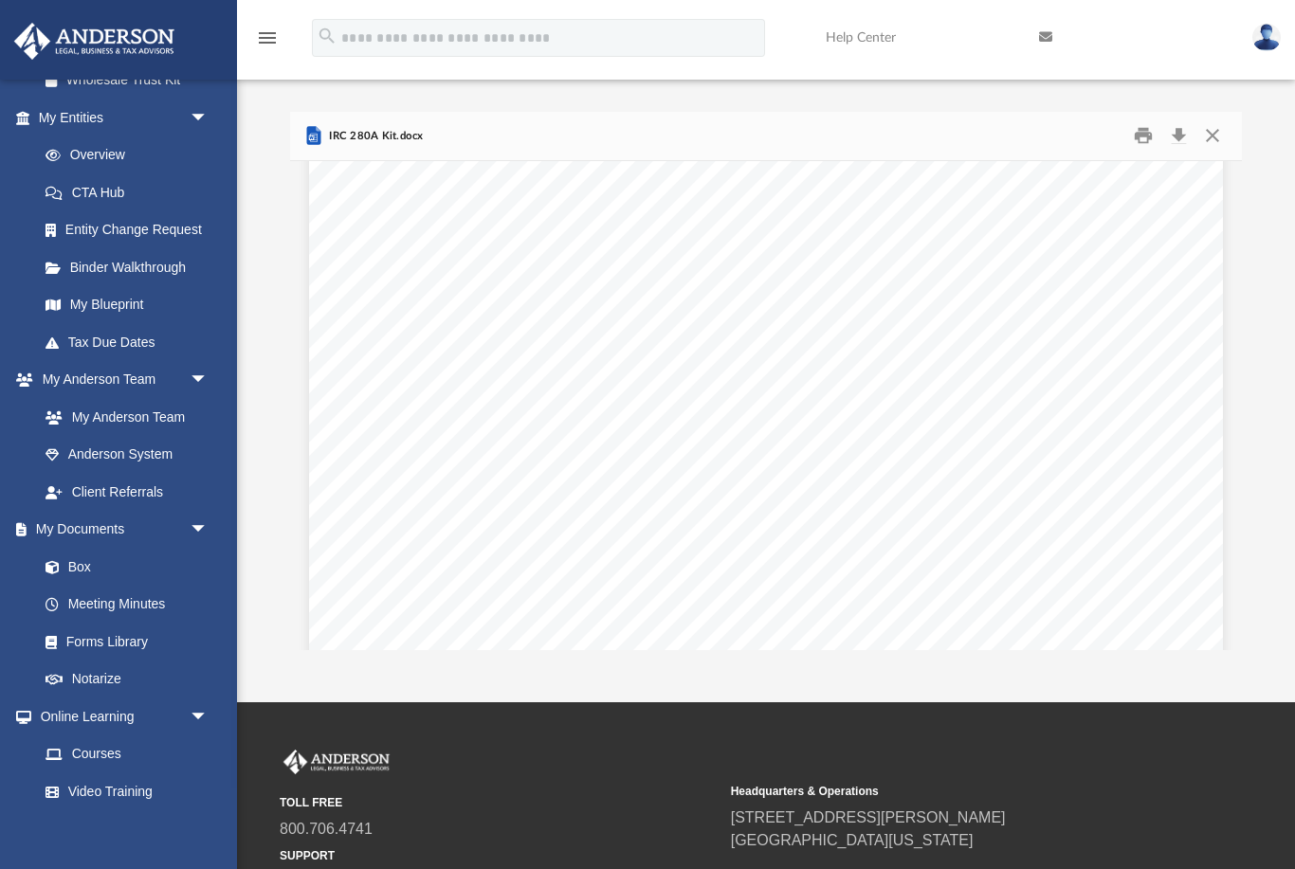
scroll to position [7537, 0]
click at [1132, 136] on button "Print" at bounding box center [1143, 135] width 38 height 29
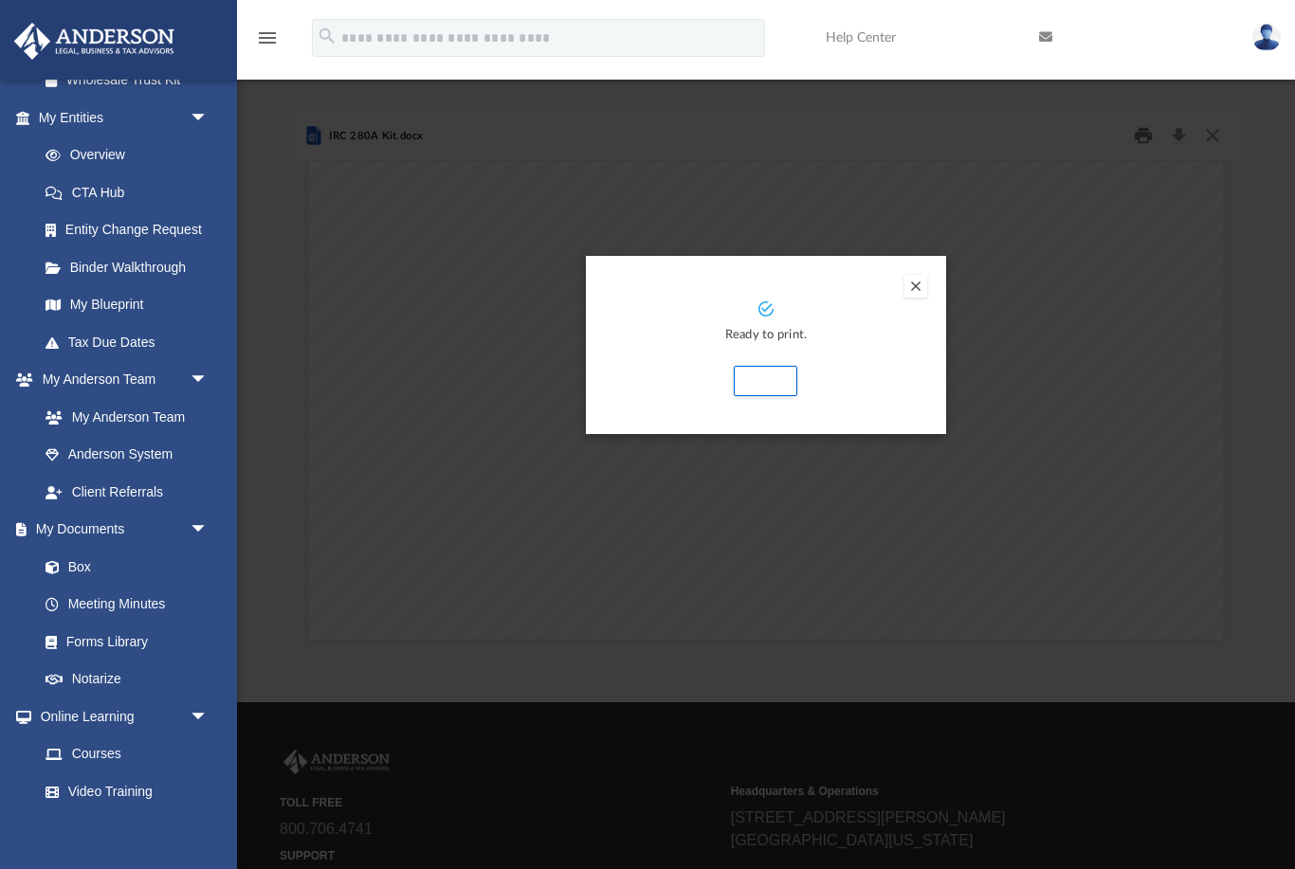
scroll to position [4348, 0]
click at [776, 375] on button "Print" at bounding box center [765, 381] width 63 height 30
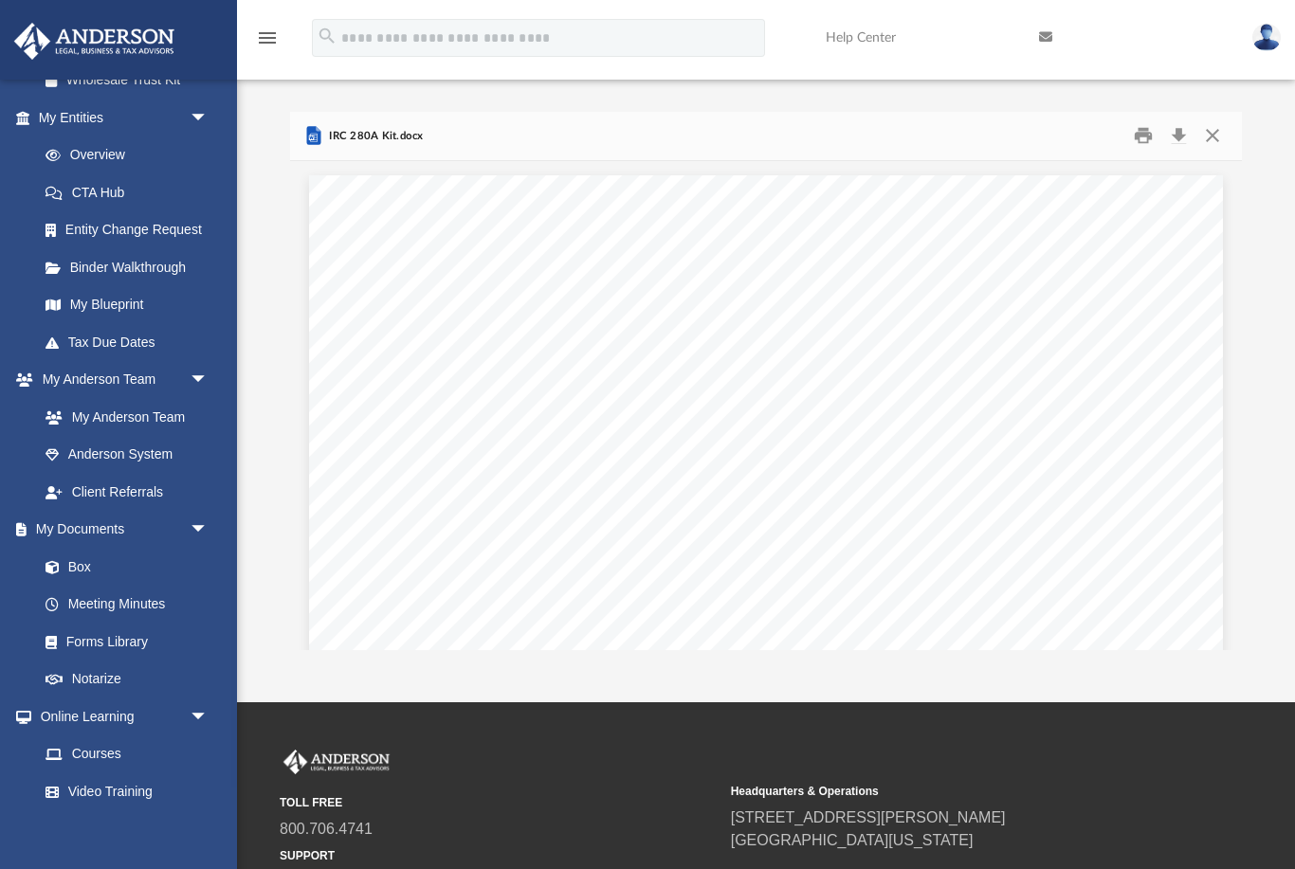
scroll to position [0, 0]
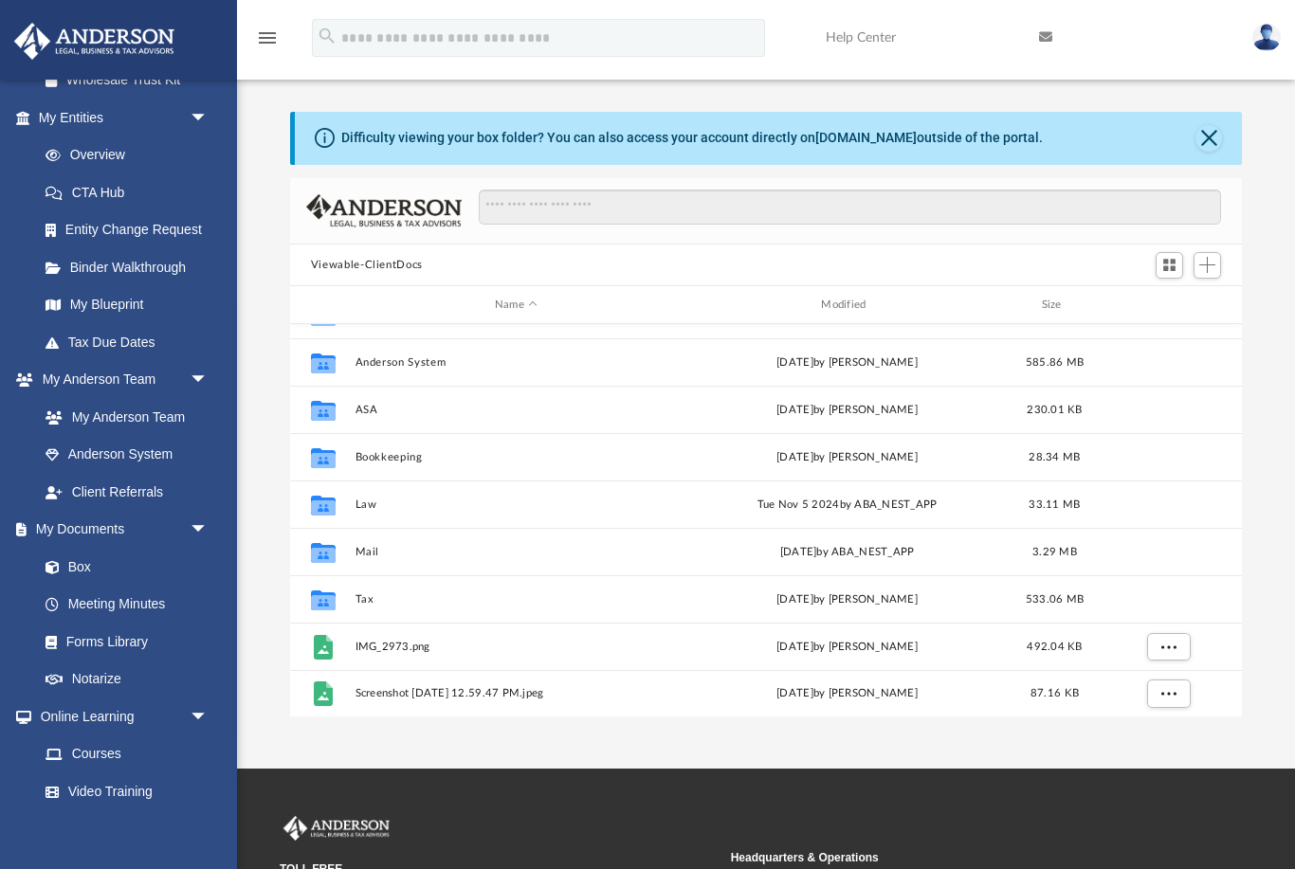
scroll to position [33, 0]
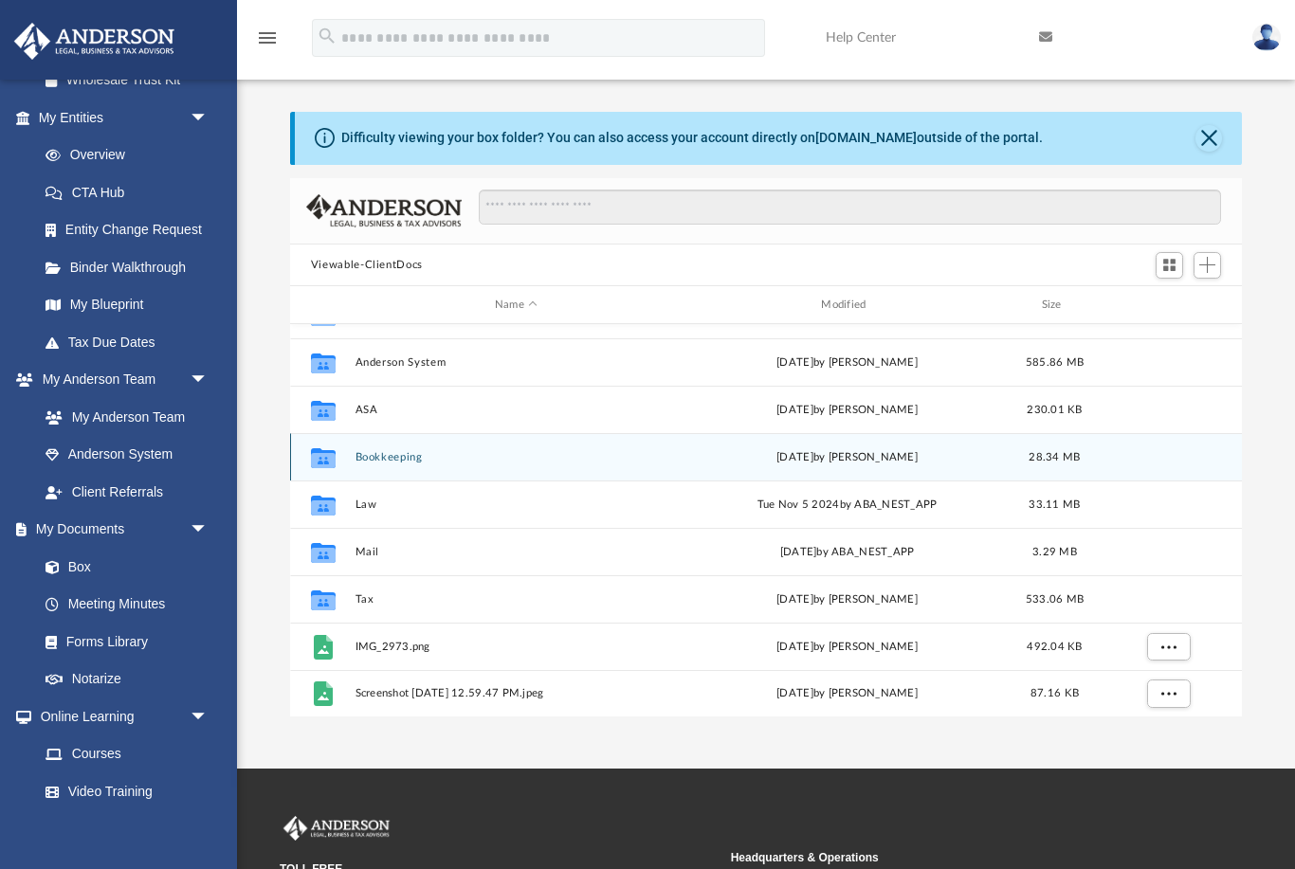
click at [395, 462] on button "Bookkeeping" at bounding box center [515, 457] width 322 height 12
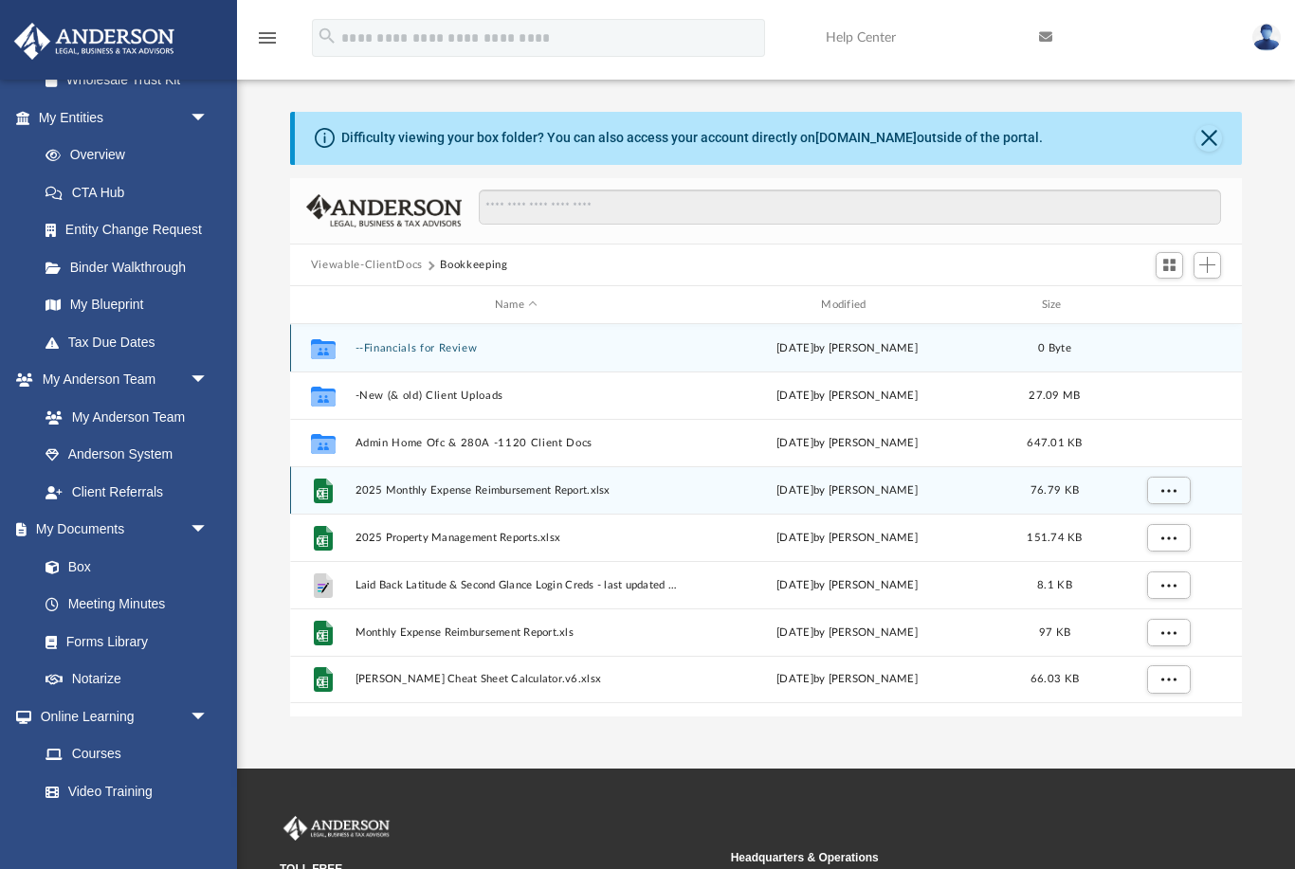
scroll to position [0, 0]
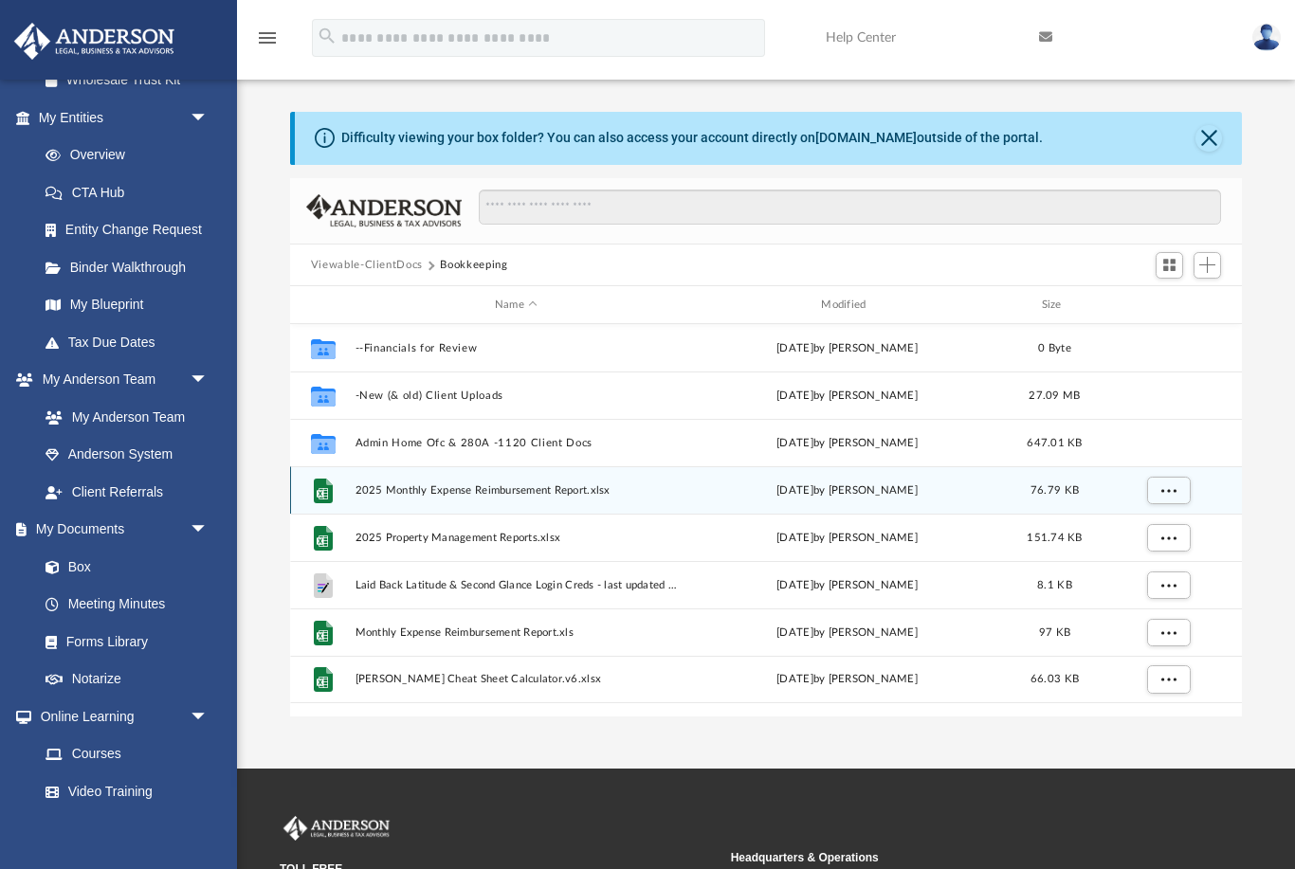
click at [631, 487] on span "2025 Monthly Expense Reimbursement Report.xlsx" at bounding box center [515, 490] width 322 height 12
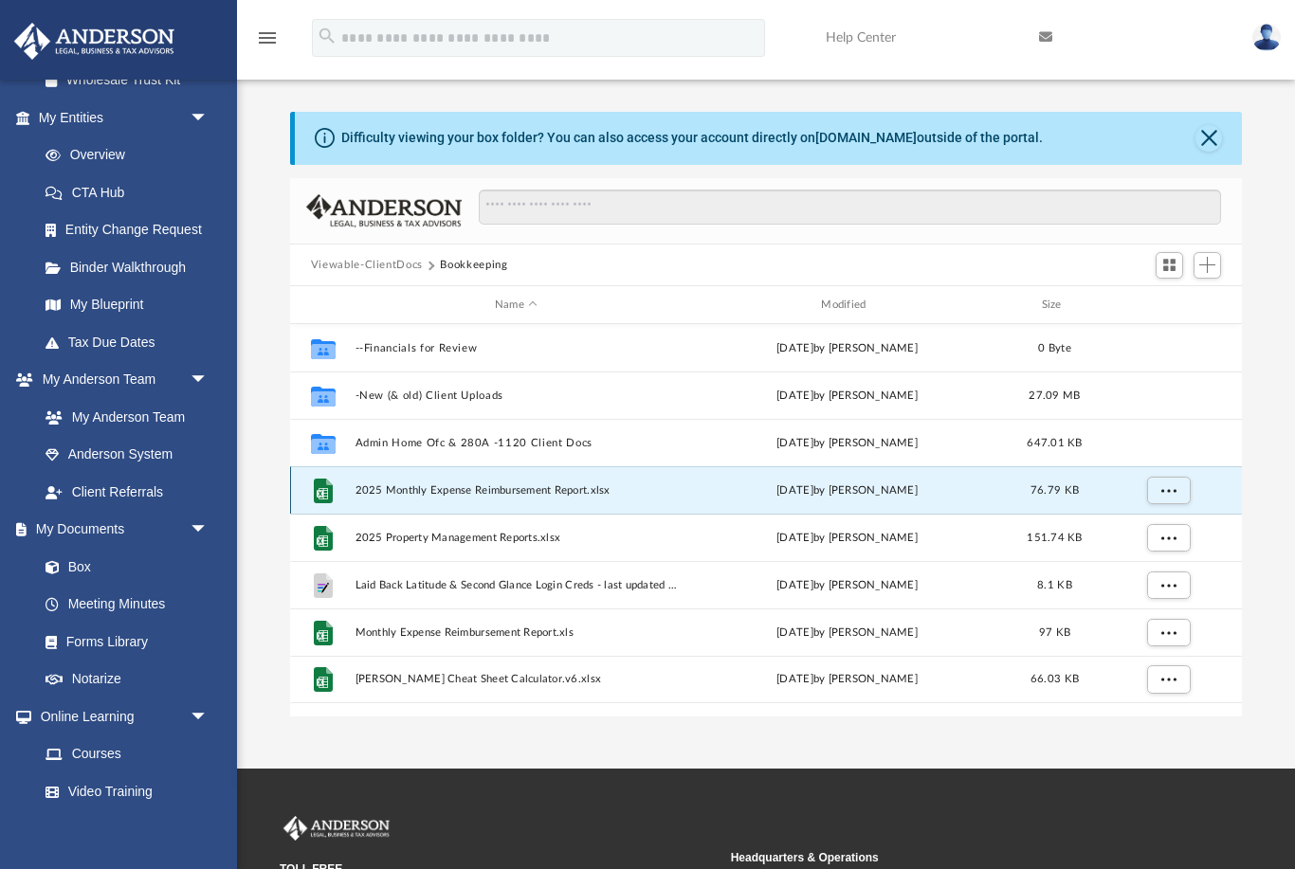
click at [578, 489] on span "2025 Monthly Expense Reimbursement Report.xlsx" at bounding box center [515, 490] width 322 height 12
click at [1162, 486] on span "More options" at bounding box center [1167, 490] width 15 height 10
click at [1145, 534] on li "Preview" at bounding box center [1150, 528] width 55 height 20
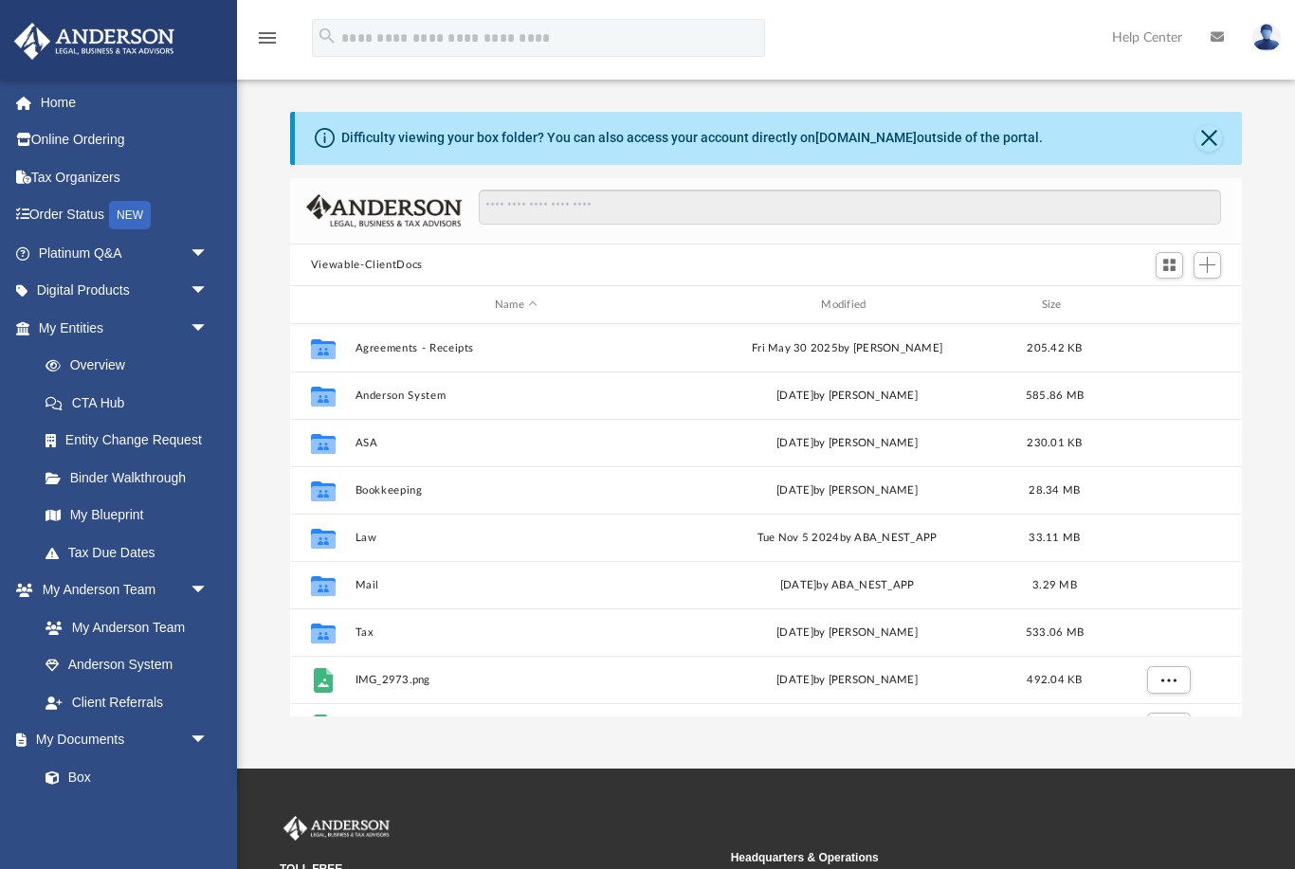
scroll to position [431, 952]
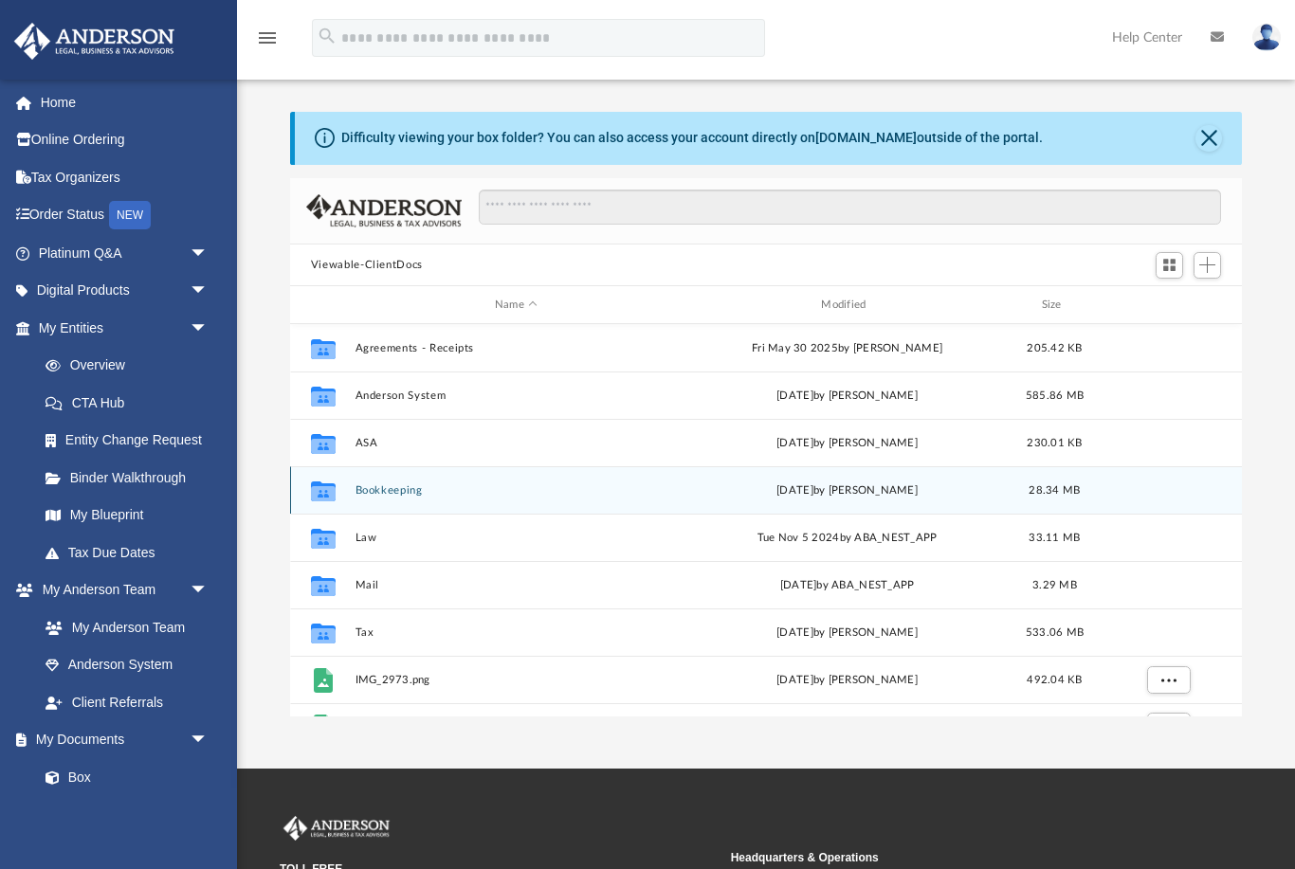
click at [405, 485] on button "Bookkeeping" at bounding box center [515, 490] width 322 height 12
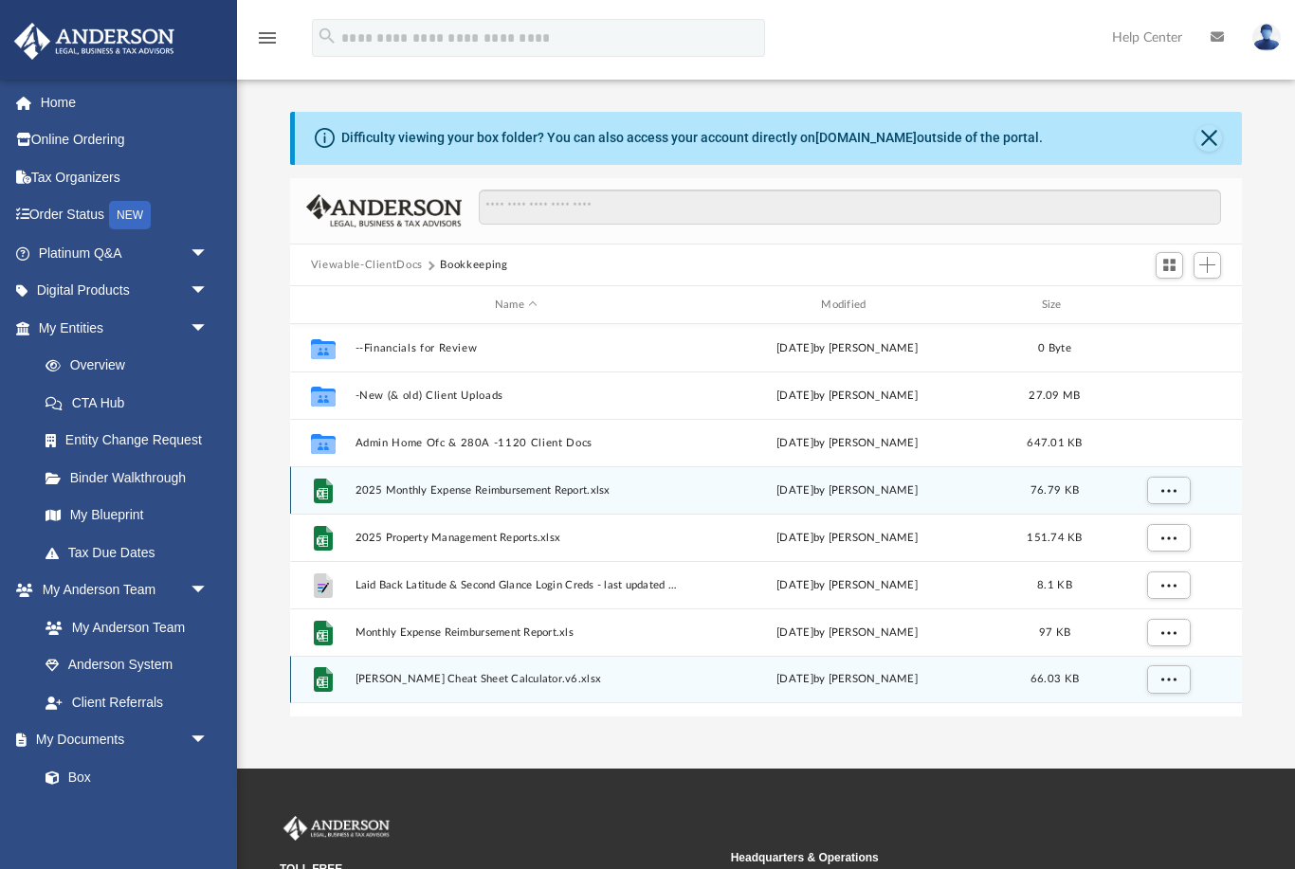
click at [507, 682] on span "Toby Cheat Sheet Calculator.v6.xlsx" at bounding box center [515, 680] width 322 height 12
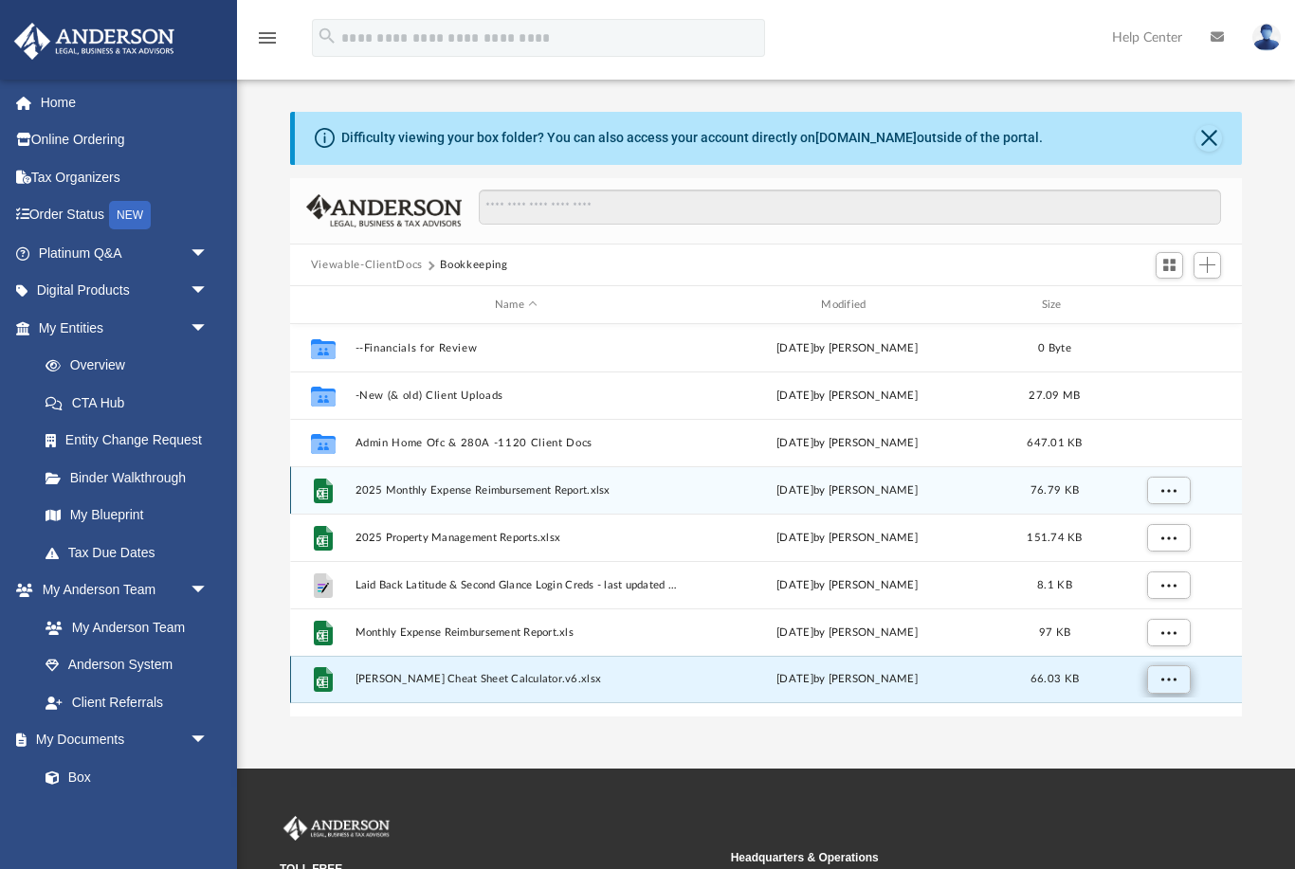
click at [1183, 674] on button "More options" at bounding box center [1168, 679] width 44 height 28
click at [1165, 719] on li "Preview" at bounding box center [1150, 718] width 55 height 20
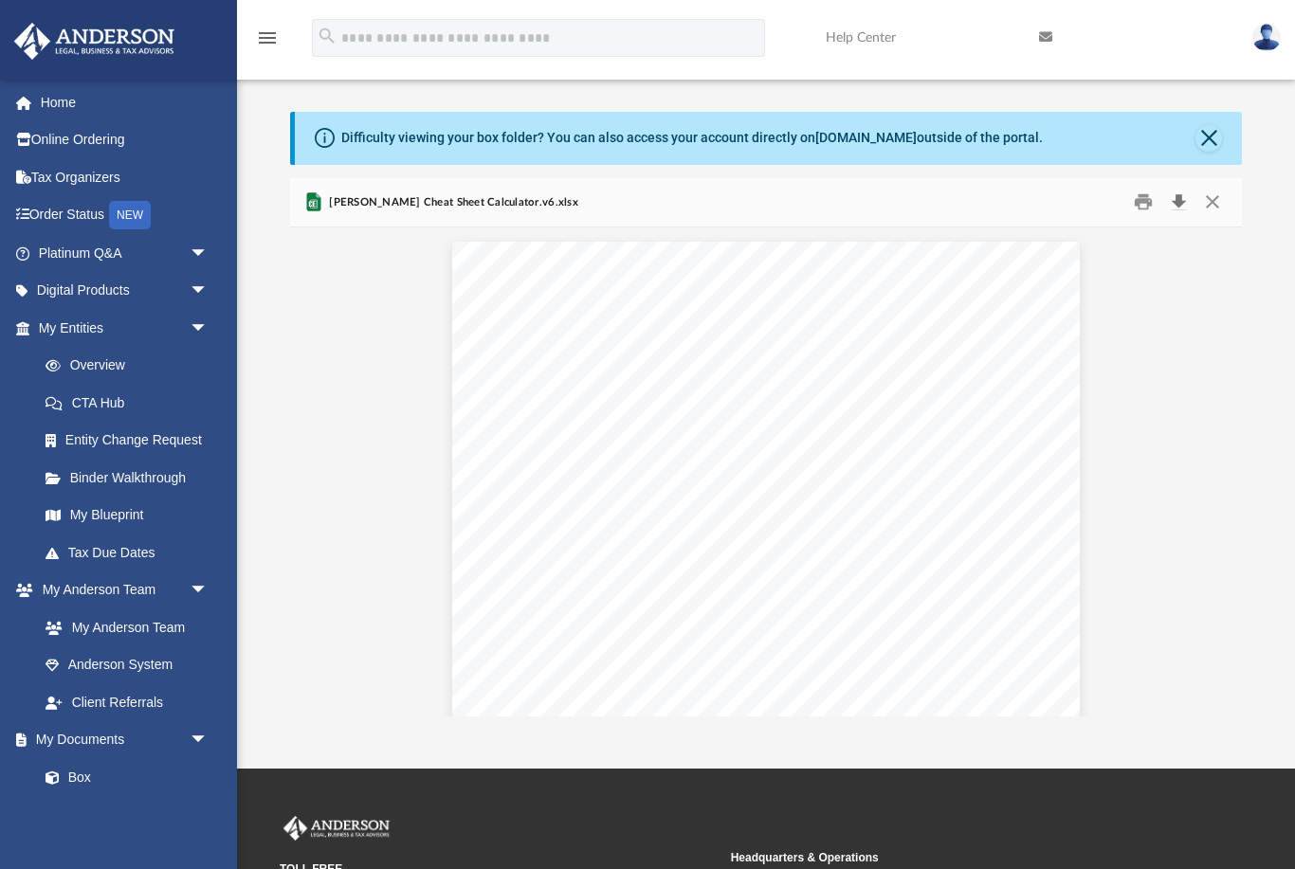
click at [1183, 204] on button "Download" at bounding box center [1178, 202] width 34 height 29
